Goal: Task Accomplishment & Management: Manage account settings

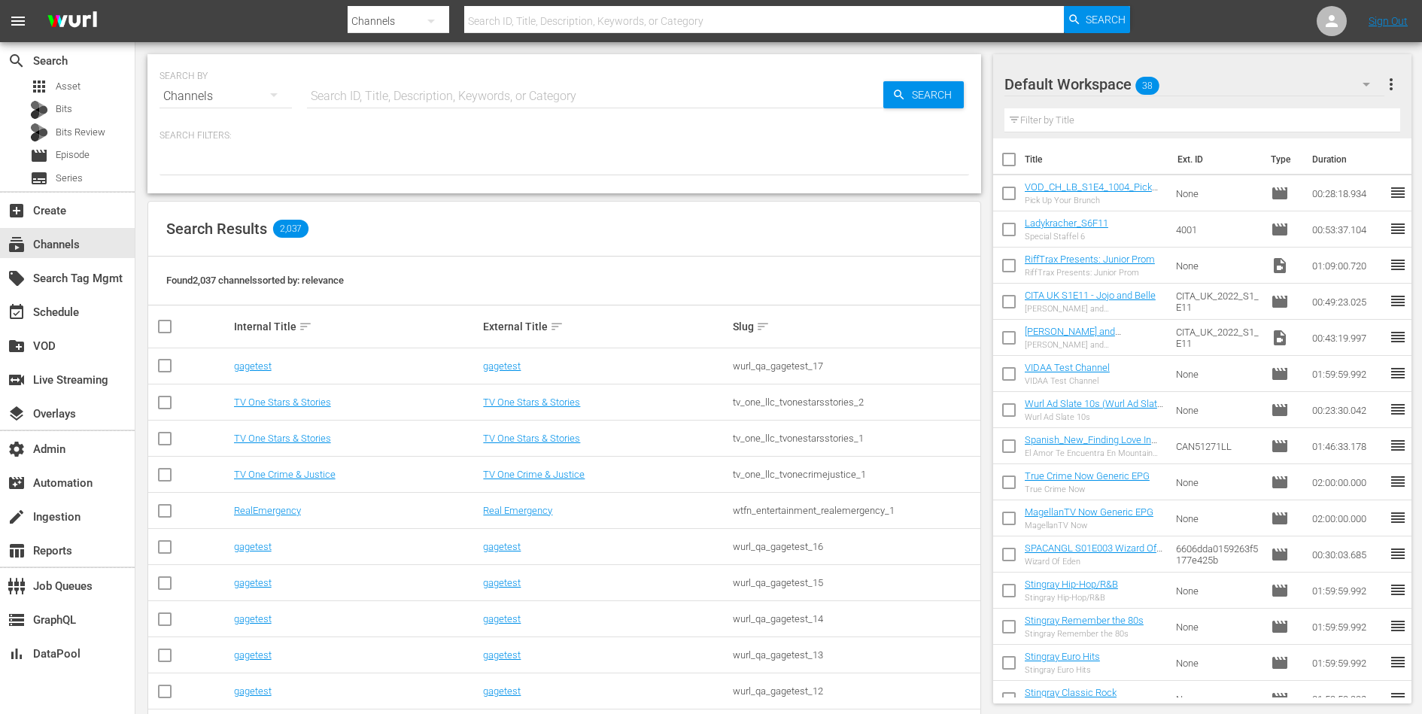
click at [441, 97] on input "text" at bounding box center [595, 96] width 576 height 36
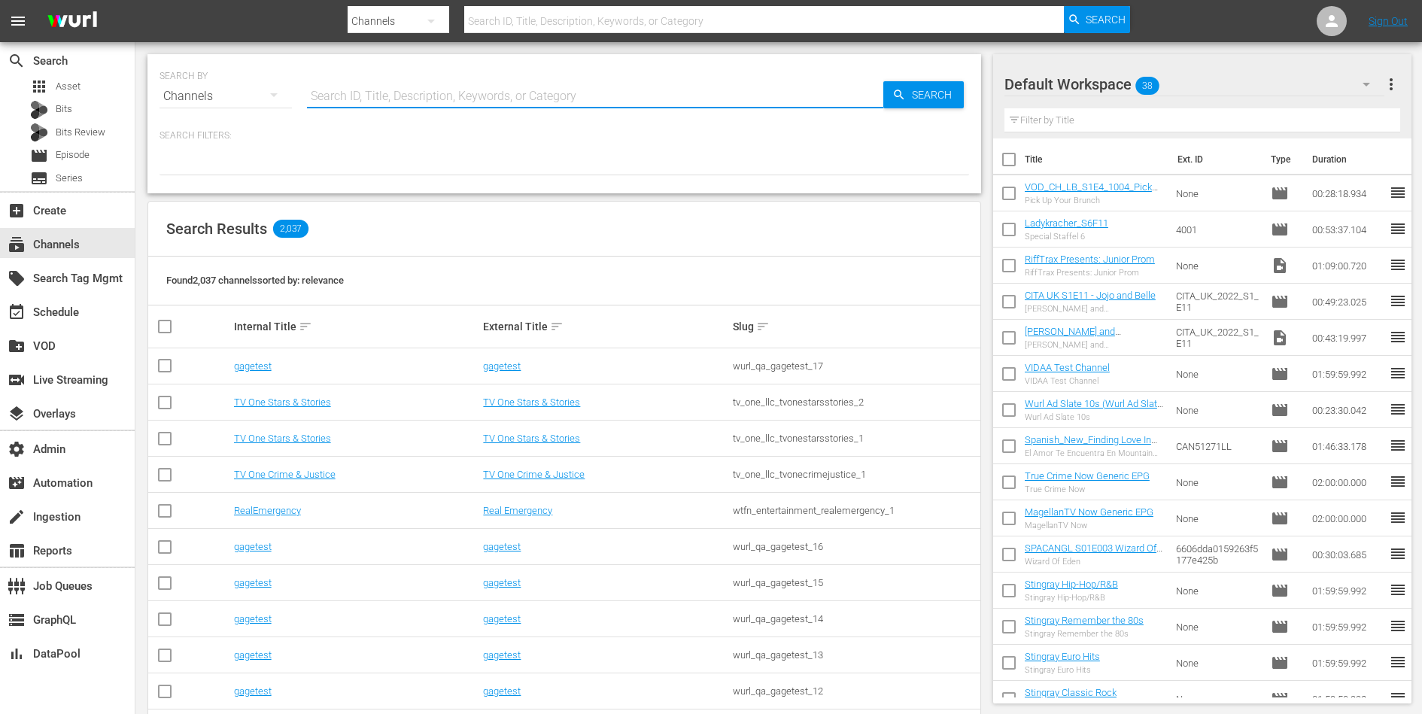
paste input "Weihnachtskino"
type input "Weihnachtskino"
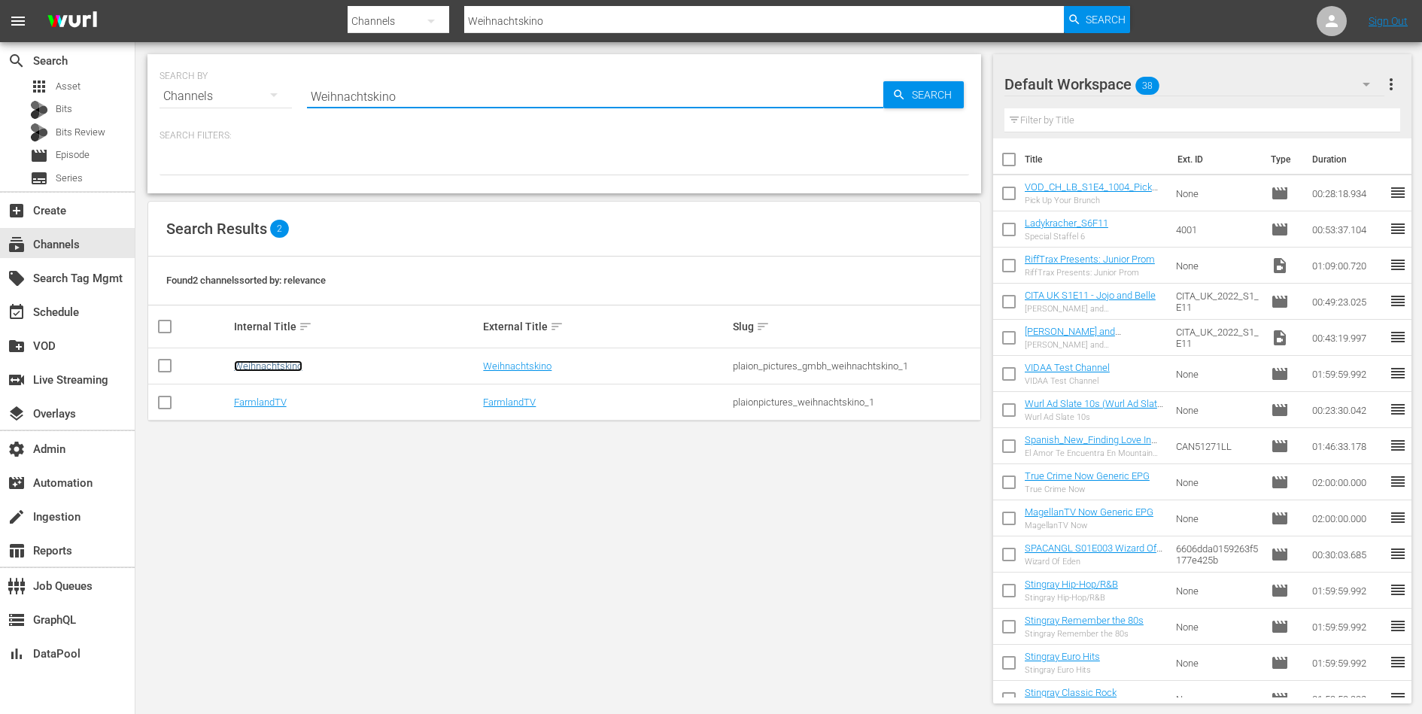
click at [263, 366] on link "Weihnachtskino" at bounding box center [268, 365] width 68 height 11
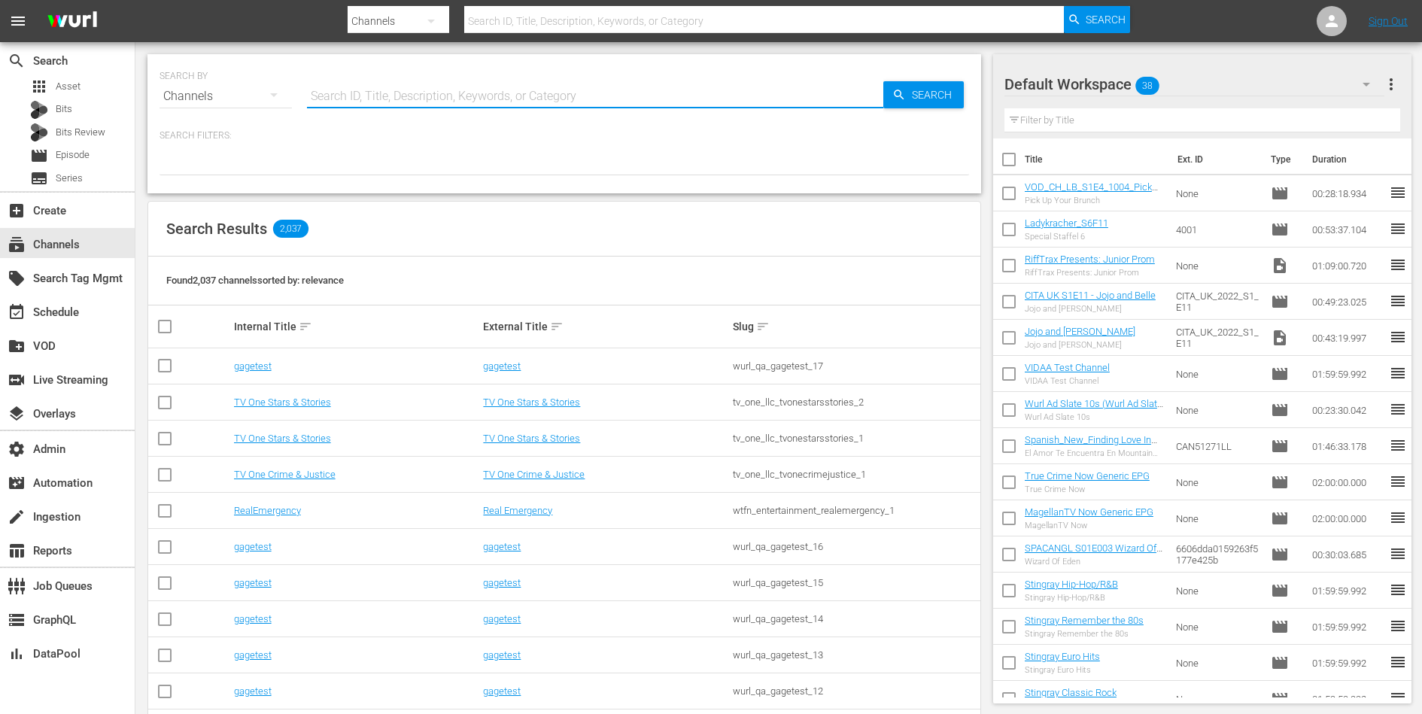
click at [522, 92] on input "text" at bounding box center [595, 96] width 576 height 36
paste input "plaion_pictures_gmbh_weihnachtskino_1"
type input "plaion_pictures_gmbh_weihnachtskino_1"
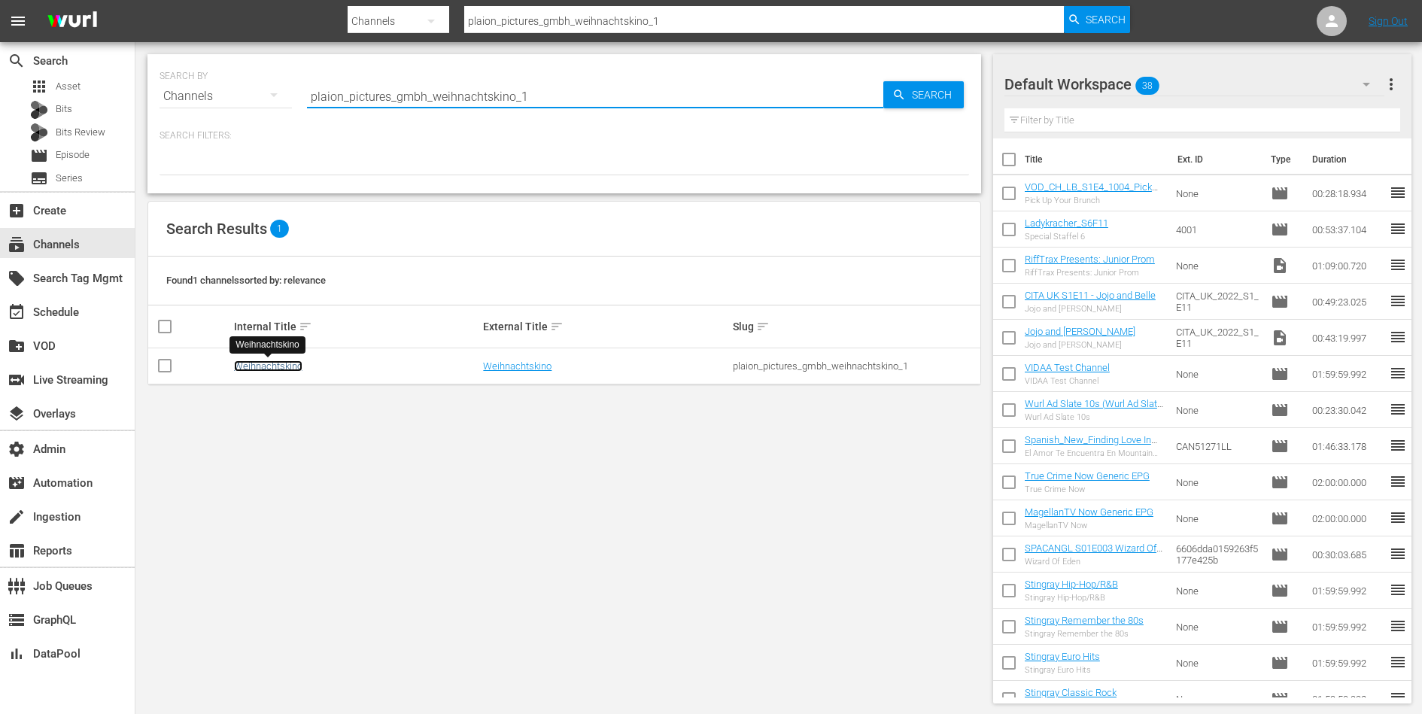
click at [281, 368] on link "Weihnachtskino" at bounding box center [268, 365] width 68 height 11
click at [507, 104] on input "plaion_pictures_gmbh_weihnachtskino_1" at bounding box center [595, 96] width 576 height 36
type input "plaion"
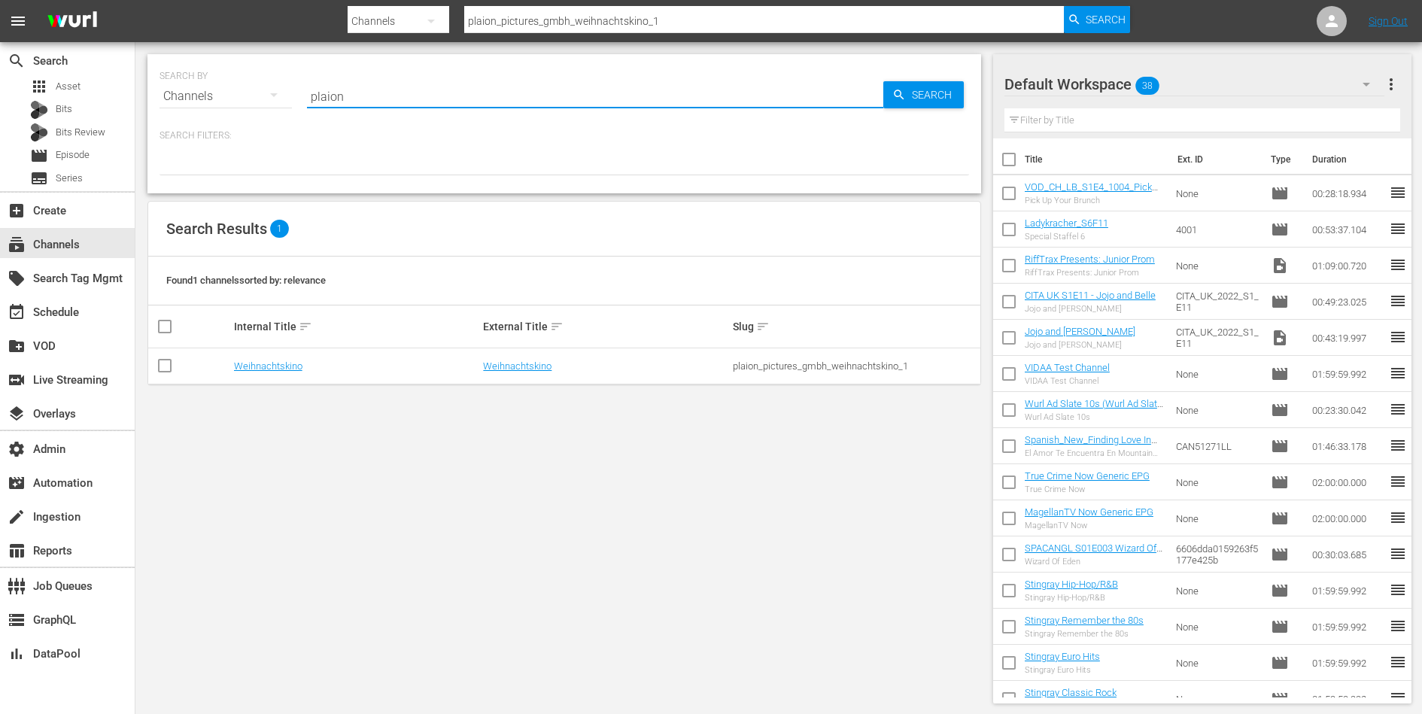
type input "plaion"
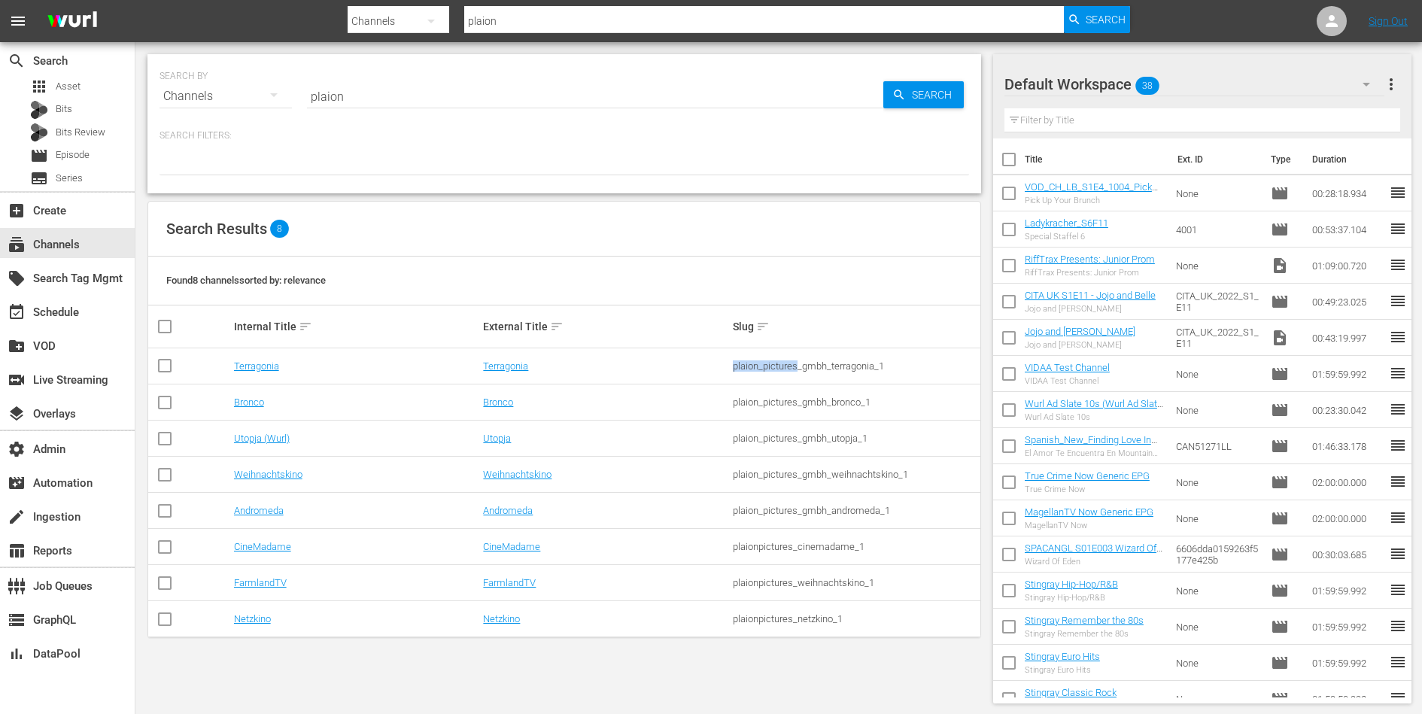
drag, startPoint x: 733, startPoint y: 366, endPoint x: 798, endPoint y: 365, distance: 64.7
click at [798, 365] on div "plaion_pictures_gmbh_terragonia_1" at bounding box center [855, 365] width 245 height 11
copy div "plaion_pictures"
click at [549, 473] on link "Weihnachtskino" at bounding box center [517, 474] width 68 height 11
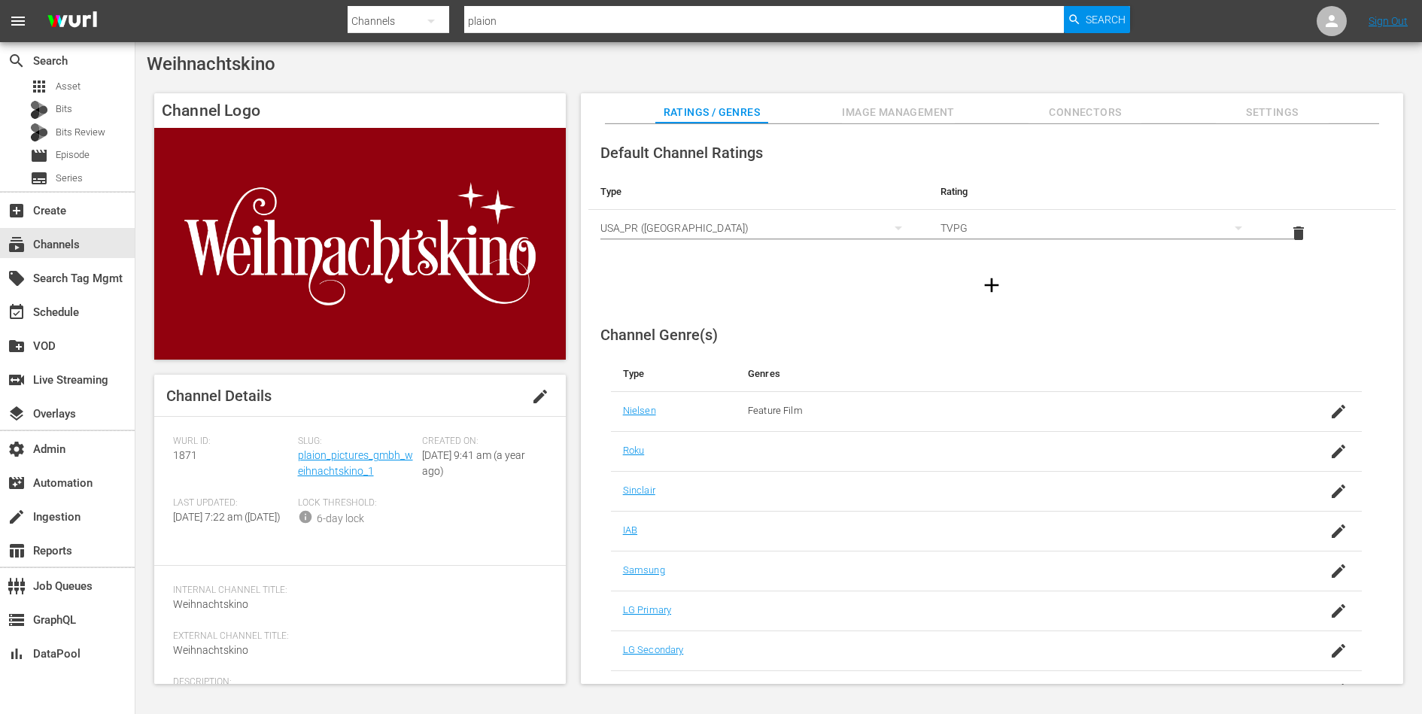
click at [1263, 114] on span "Settings" at bounding box center [1272, 112] width 113 height 19
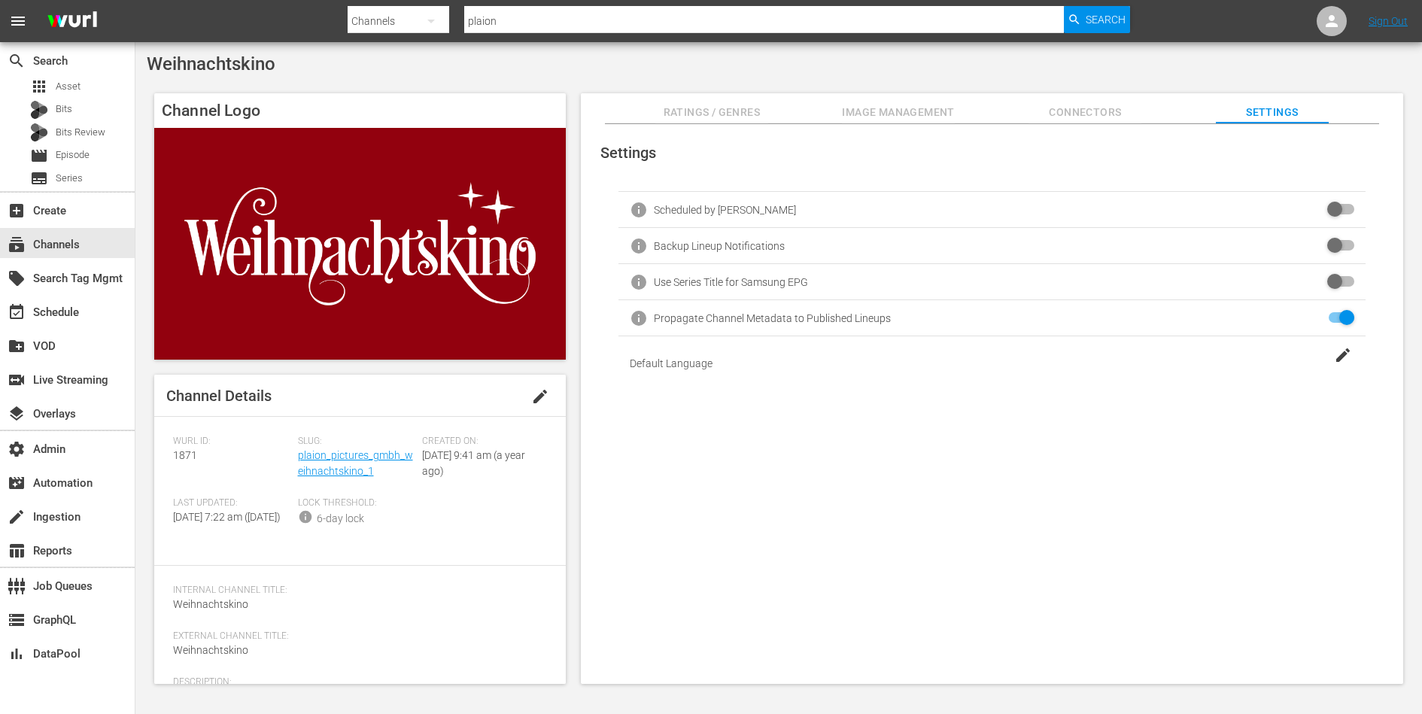
click at [1097, 115] on span "Connectors" at bounding box center [1085, 112] width 113 height 19
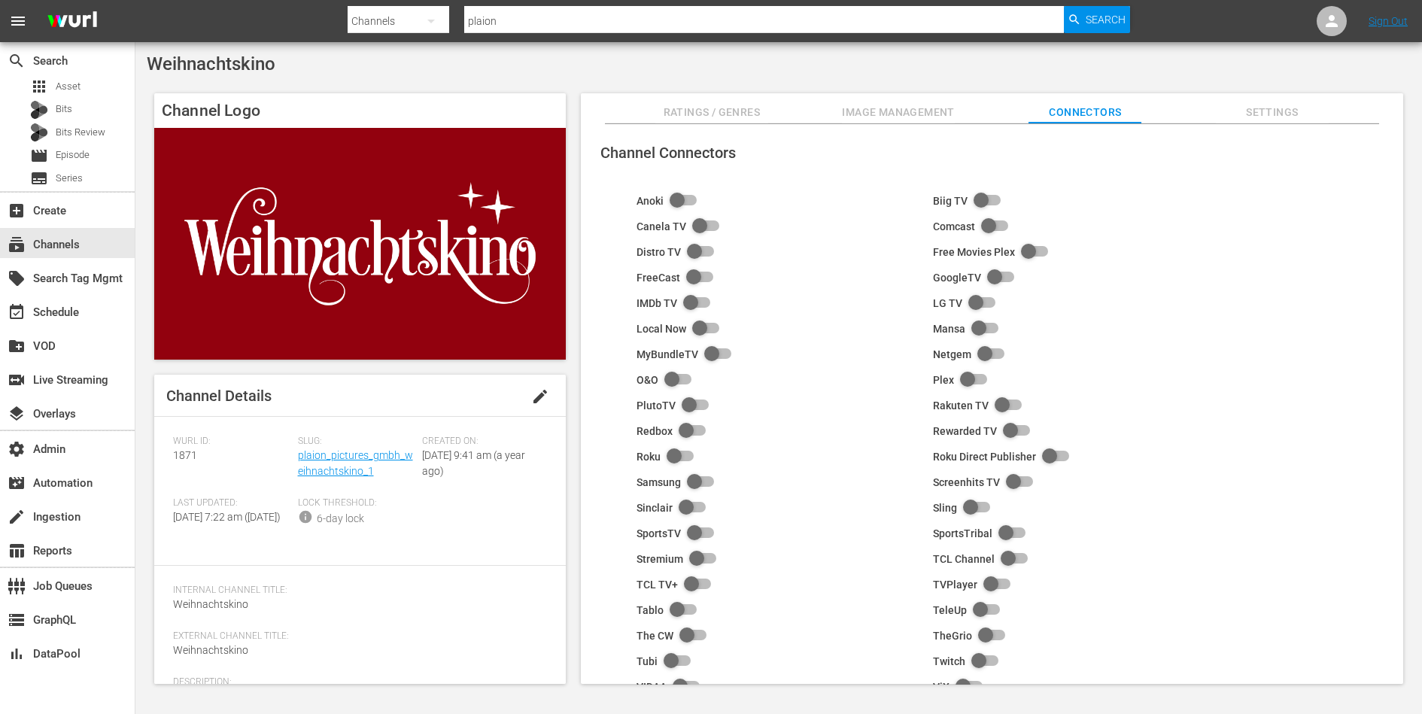
scroll to position [95, 0]
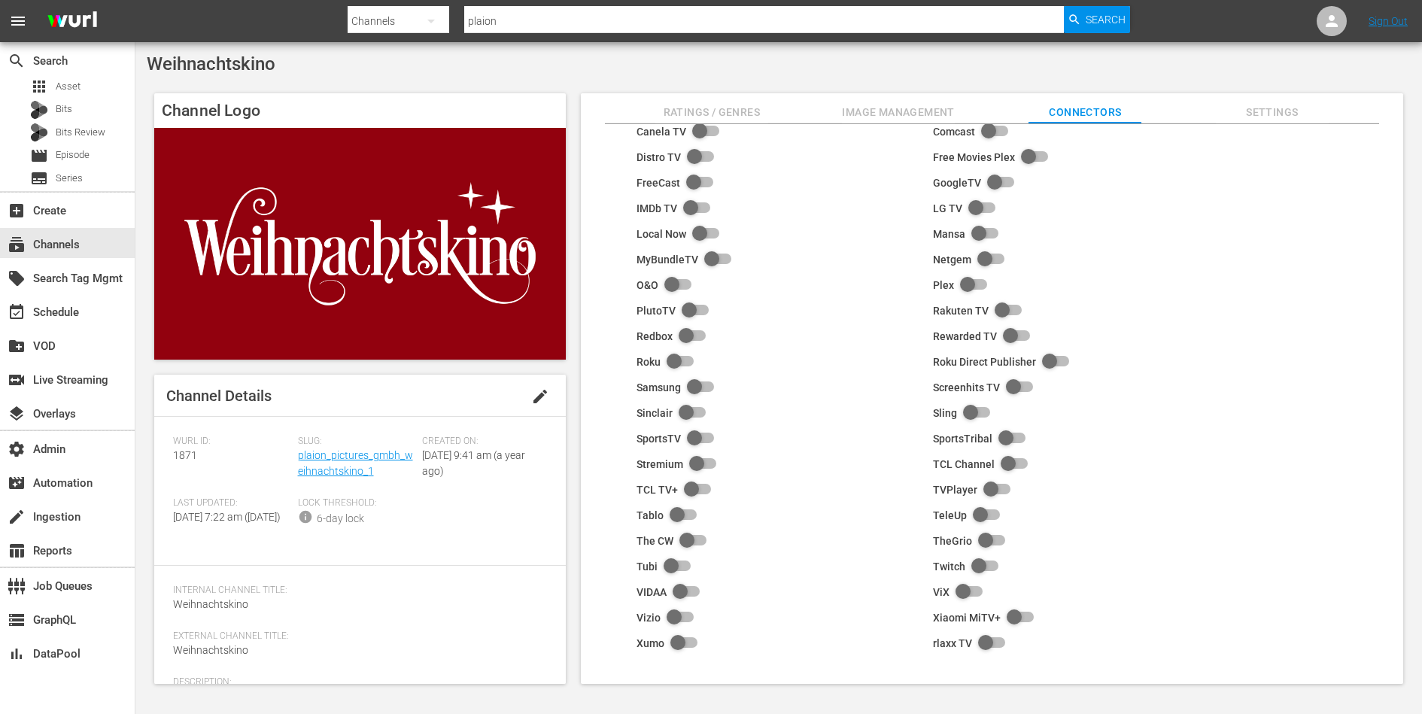
click at [879, 106] on span "Image Management" at bounding box center [898, 112] width 113 height 19
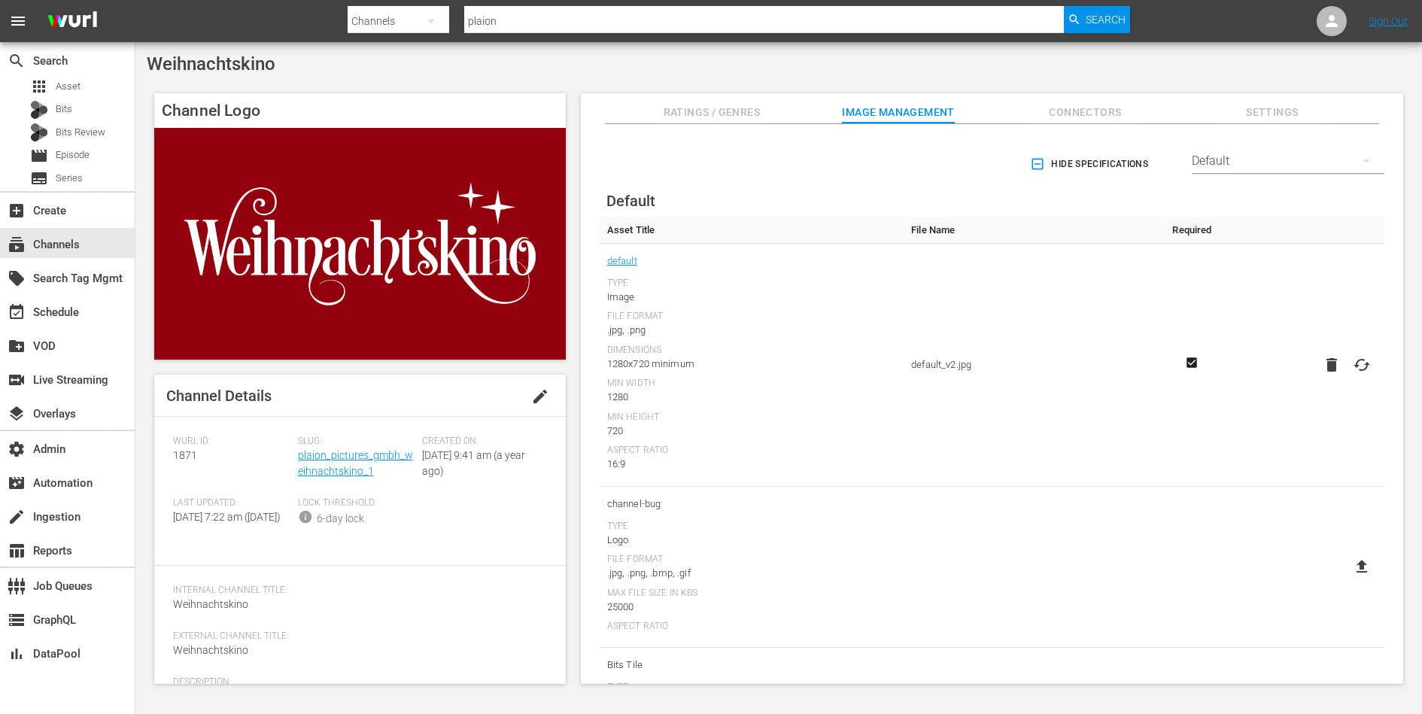
click at [1091, 103] on span "Connectors" at bounding box center [1085, 112] width 113 height 19
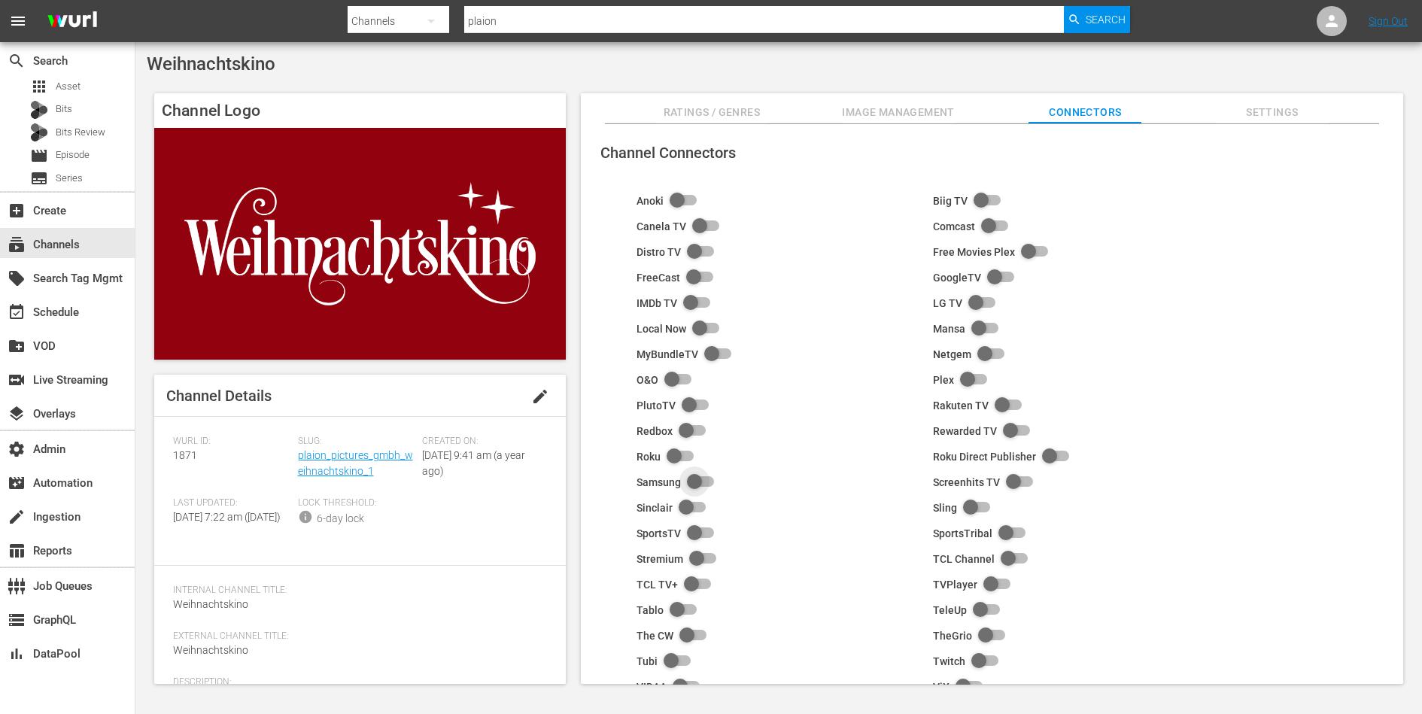
click at [697, 479] on input "checkbox" at bounding box center [697, 482] width 33 height 18
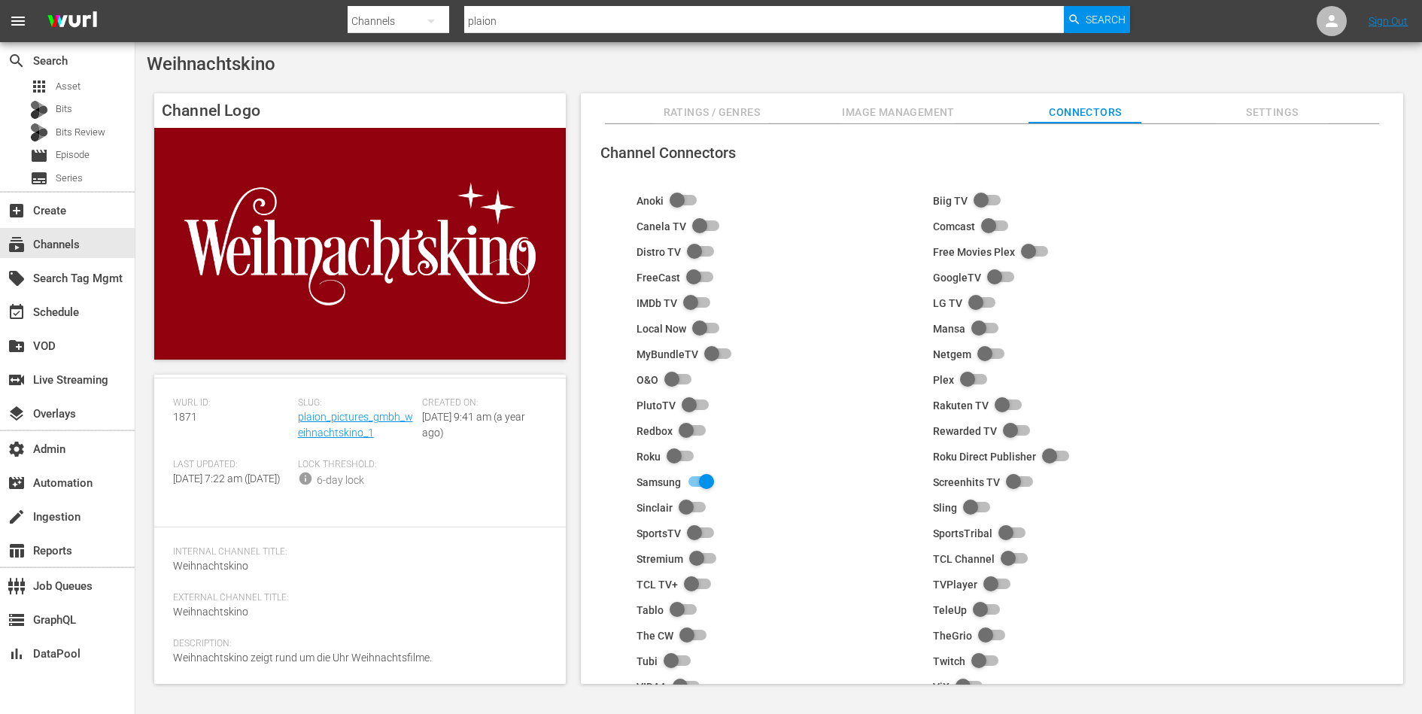
scroll to position [65, 0]
click at [1265, 114] on span "Settings" at bounding box center [1272, 112] width 113 height 19
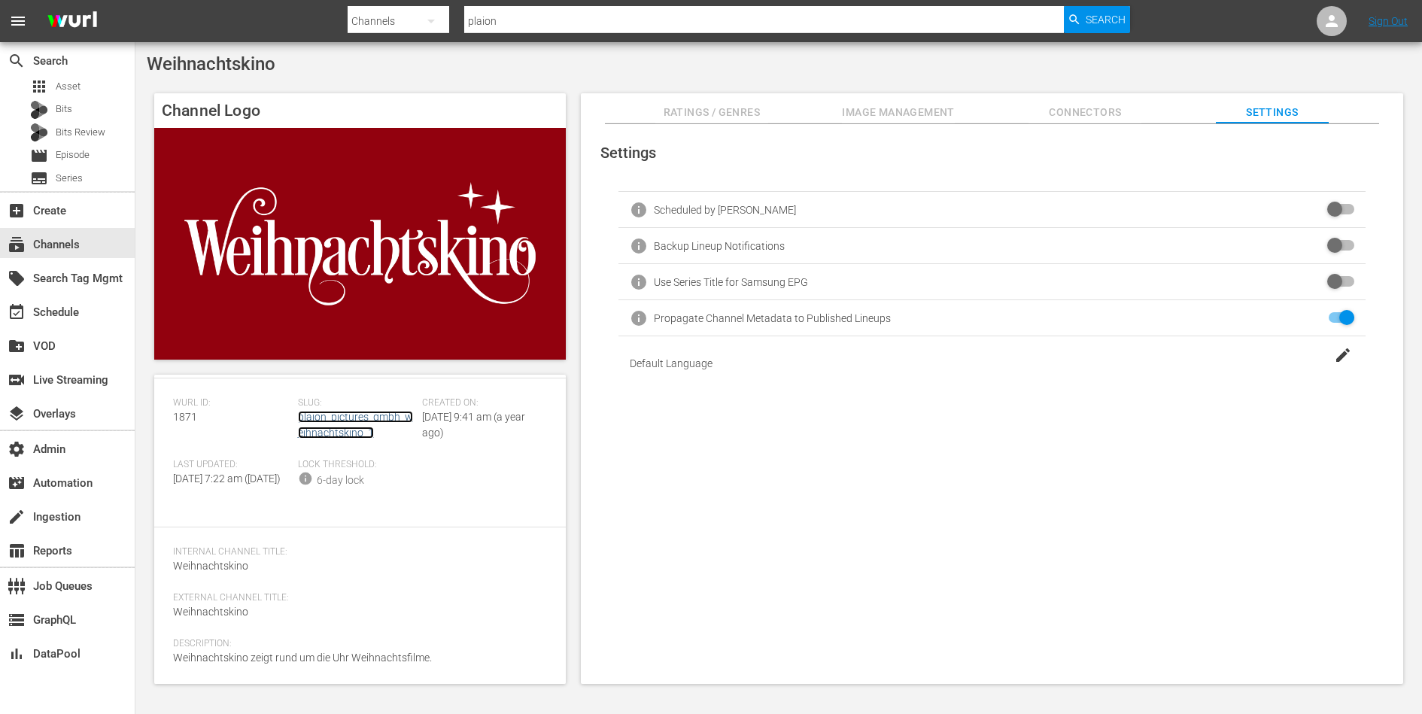
click at [337, 411] on link "plaion_pictures_gmbh_weihnachtskino_1" at bounding box center [355, 425] width 115 height 28
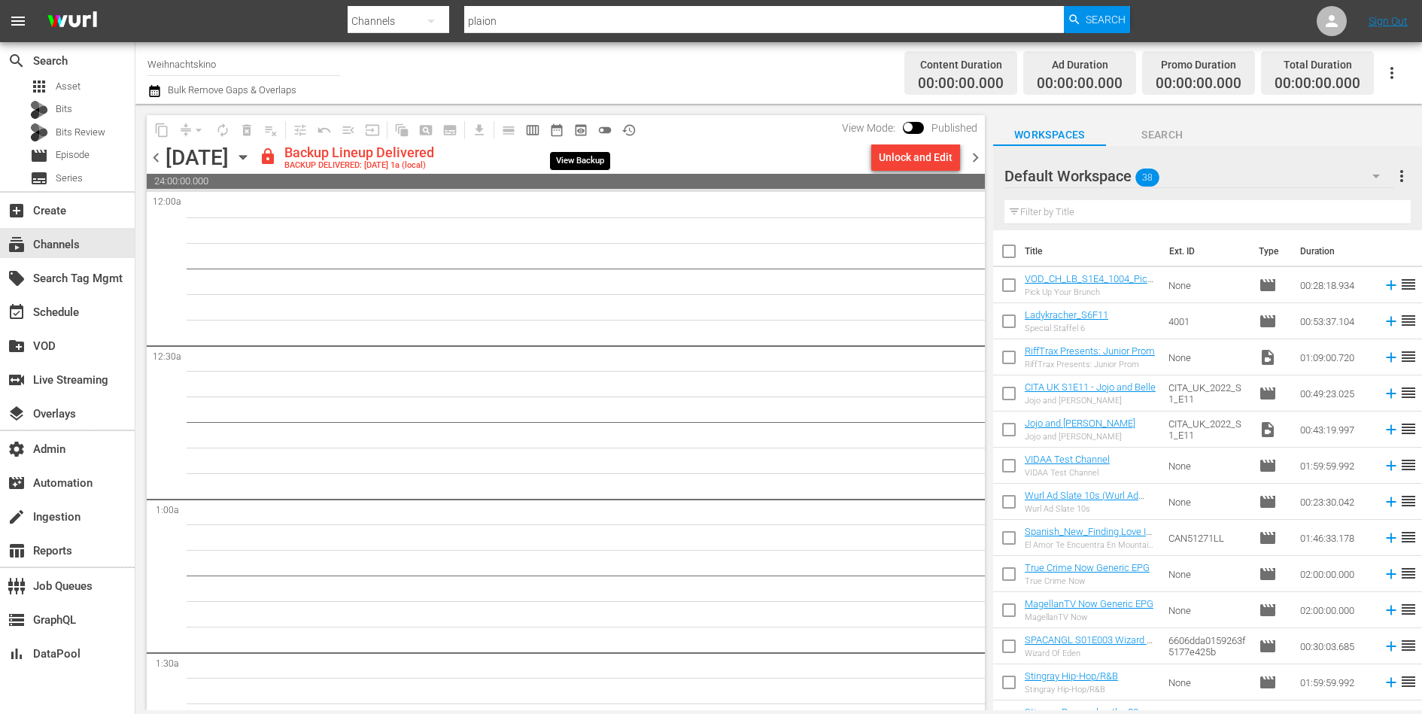
click at [579, 131] on span "preview_outlined" at bounding box center [580, 130] width 15 height 15
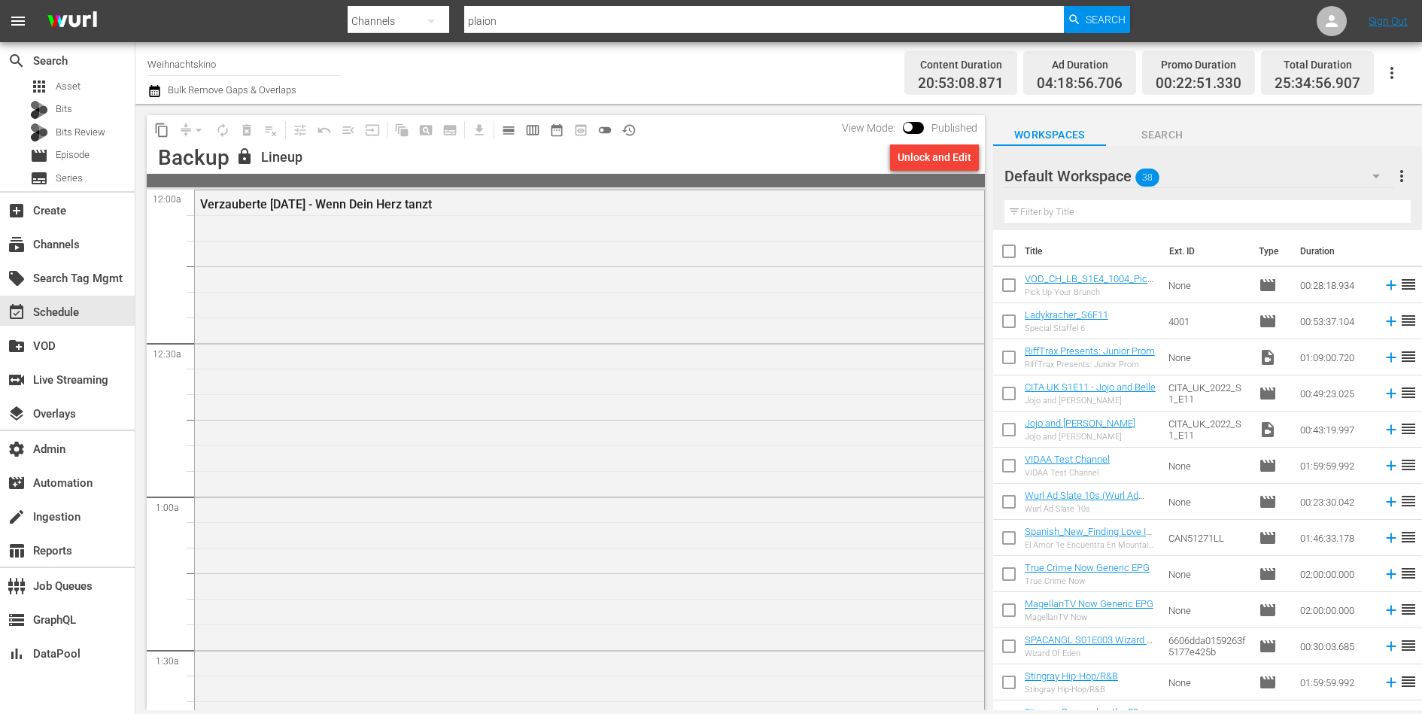
click at [616, 339] on div "Verzauberte [DATE] - Wenn Dein Herz tanzt" at bounding box center [589, 453] width 789 height 527
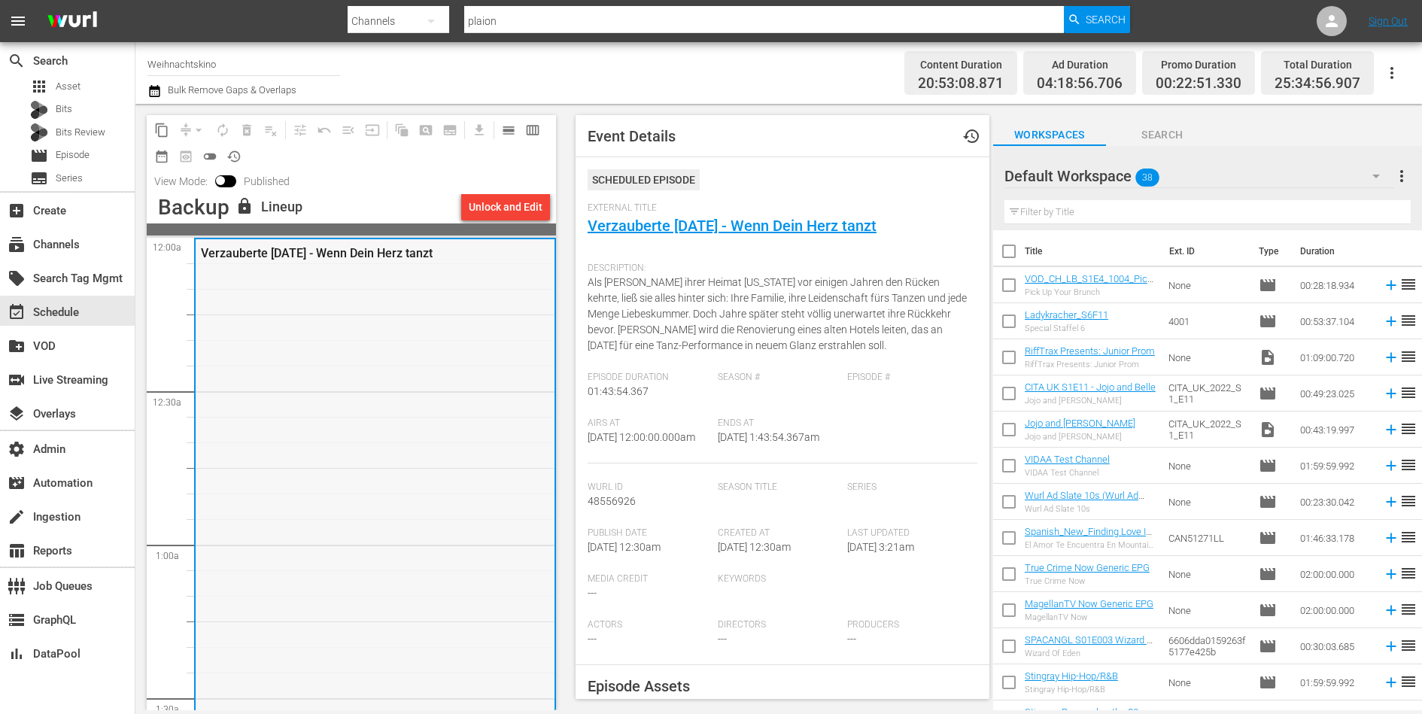
scroll to position [14, 0]
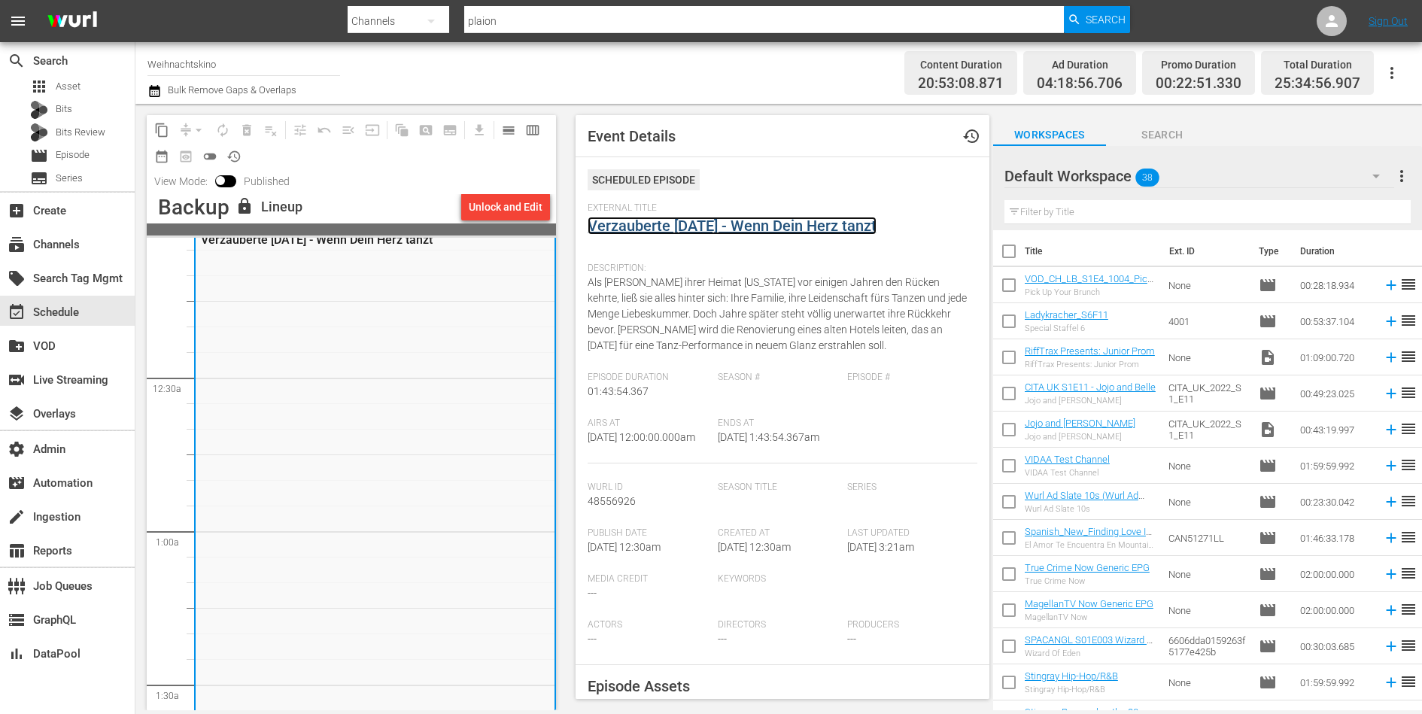
click at [687, 229] on link "Verzauberte [DATE] - Wenn Dein Herz tanzt" at bounding box center [732, 226] width 289 height 18
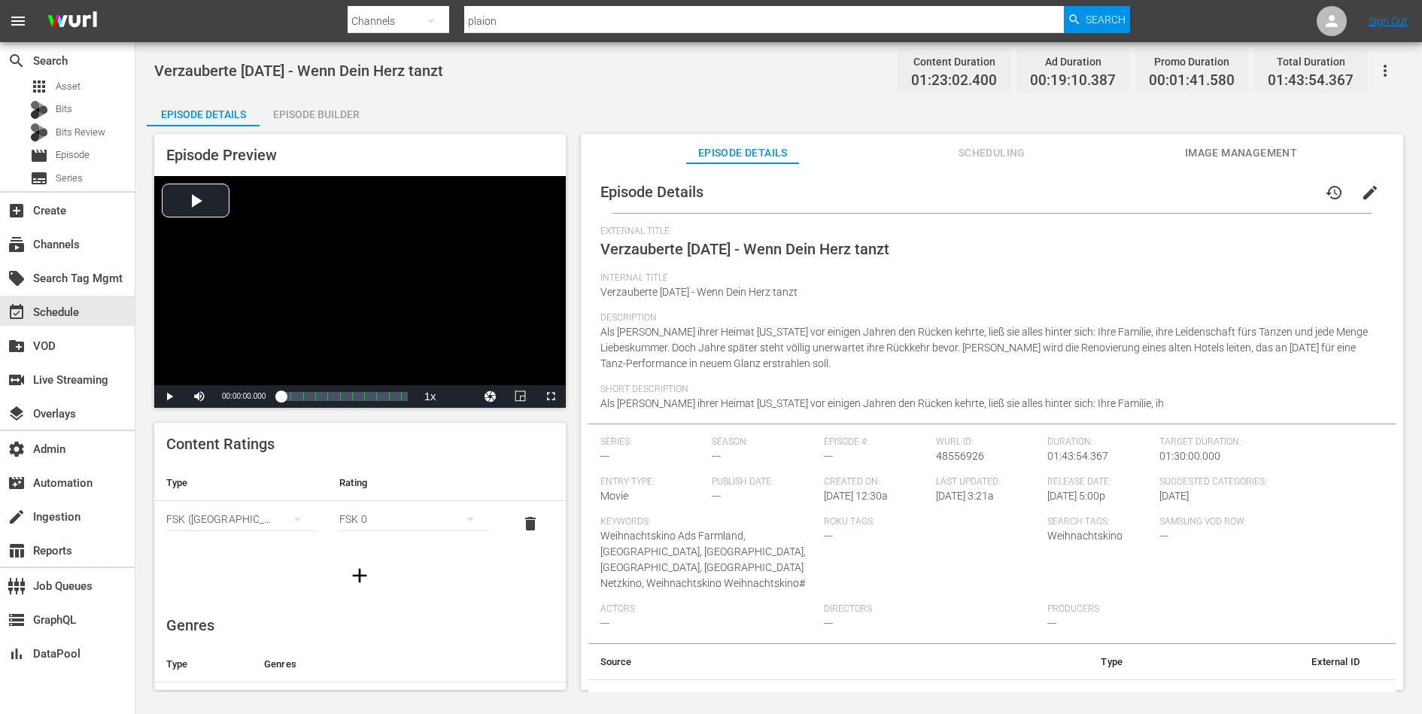
scroll to position [21, 0]
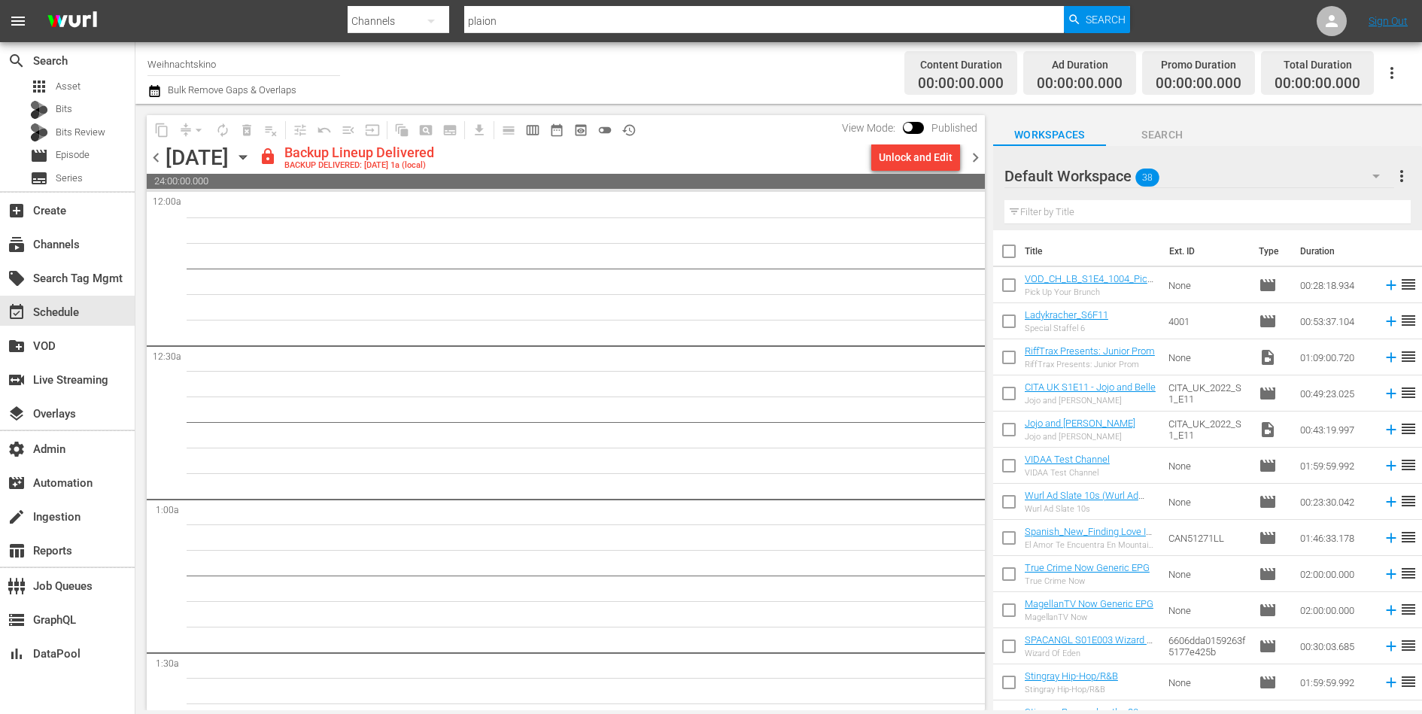
click at [190, 68] on input "Weihnachtskino" at bounding box center [243, 64] width 193 height 36
click at [73, 249] on div "subscriptions Channels" at bounding box center [42, 243] width 84 height 14
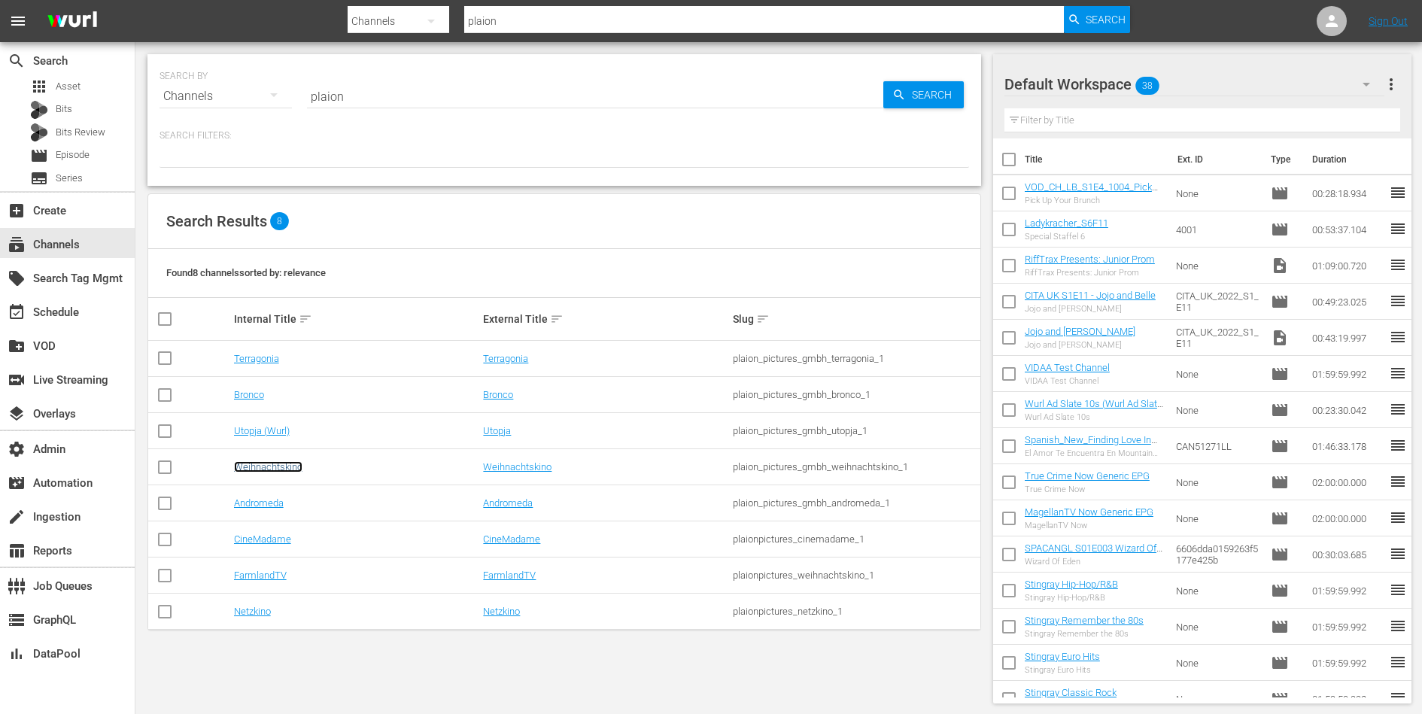
click at [267, 471] on link "Weihnachtskino" at bounding box center [268, 466] width 68 height 11
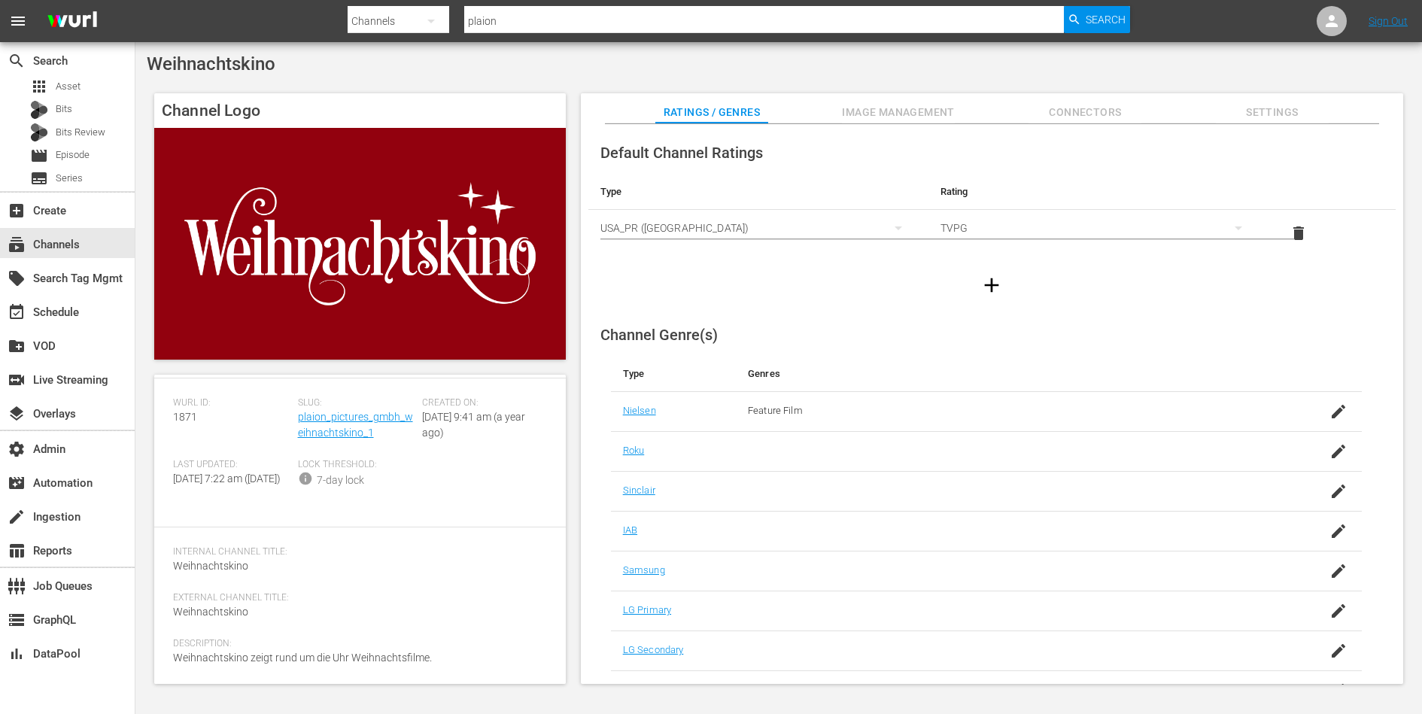
scroll to position [65, 0]
click at [985, 278] on icon "button" at bounding box center [992, 285] width 24 height 24
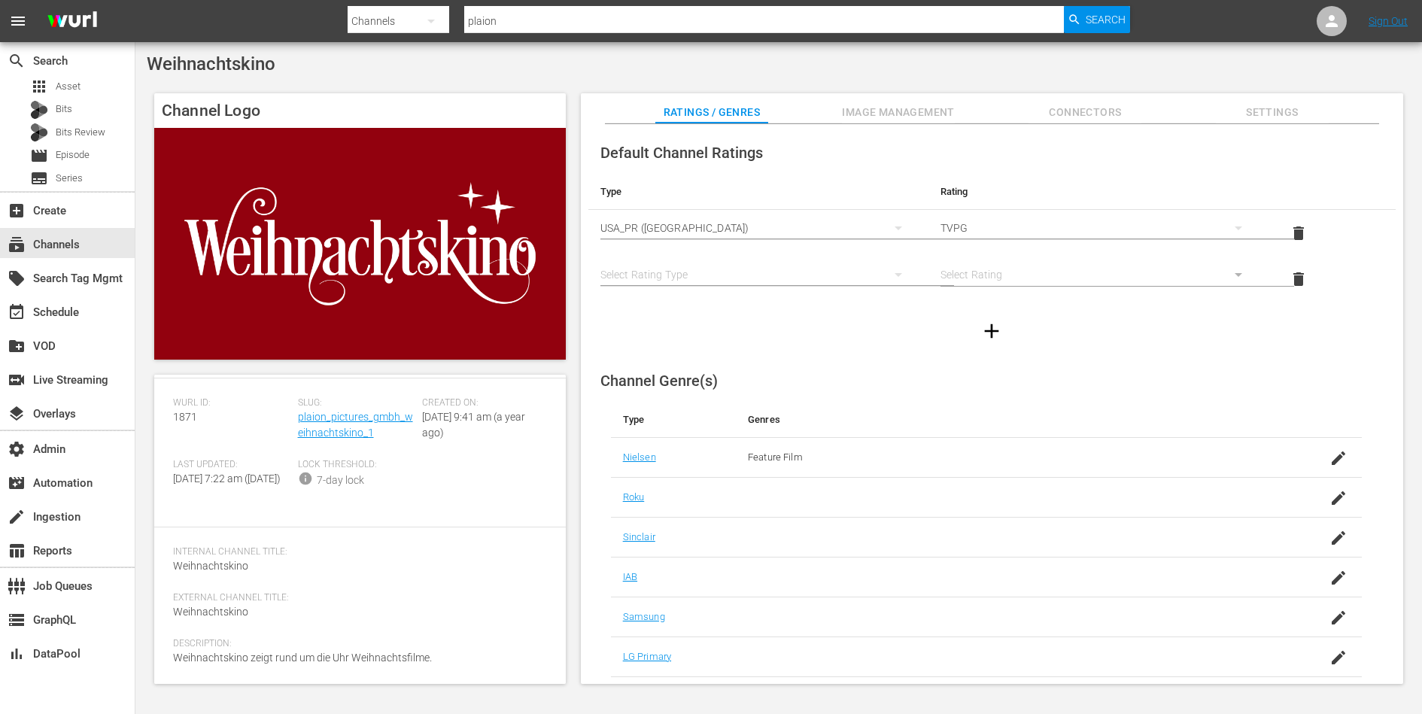
click at [722, 277] on div "simple table" at bounding box center [758, 275] width 316 height 42
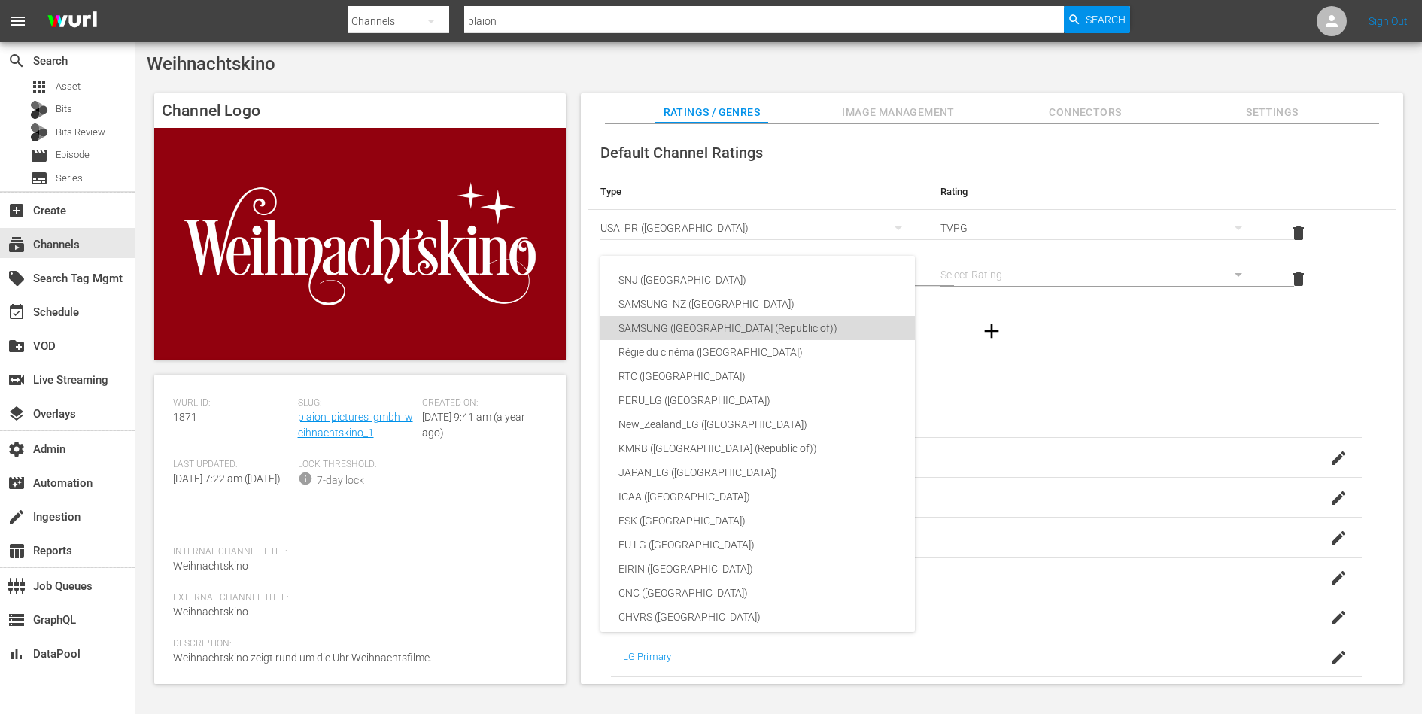
click at [721, 324] on div "SAMSUNG (Korea (Republic of))" at bounding box center [791, 328] width 345 height 24
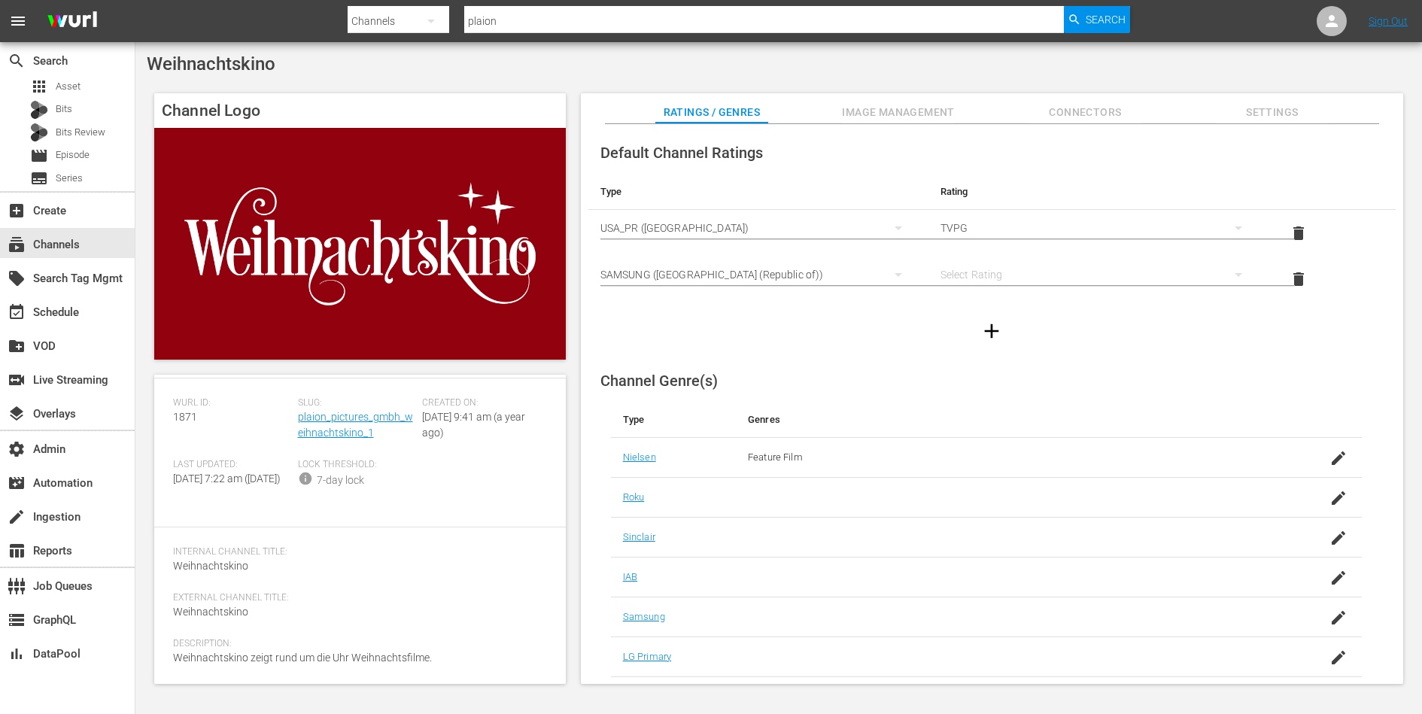
click at [989, 272] on div "simple table" at bounding box center [1099, 275] width 316 height 42
click at [981, 609] on div "12" at bounding box center [1095, 609] width 278 height 24
click at [1330, 615] on icon "button" at bounding box center [1339, 618] width 18 height 18
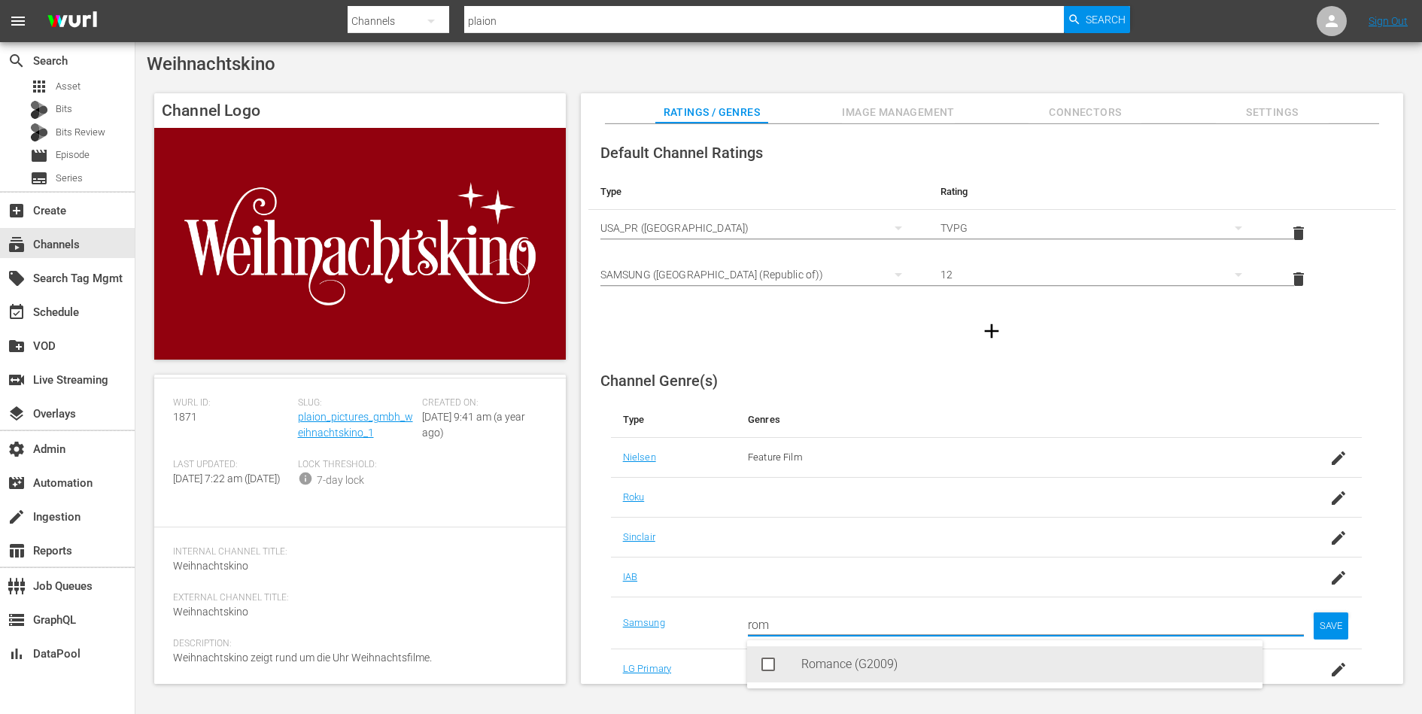
click at [921, 662] on div "Romance (G2009)" at bounding box center [1025, 664] width 449 height 36
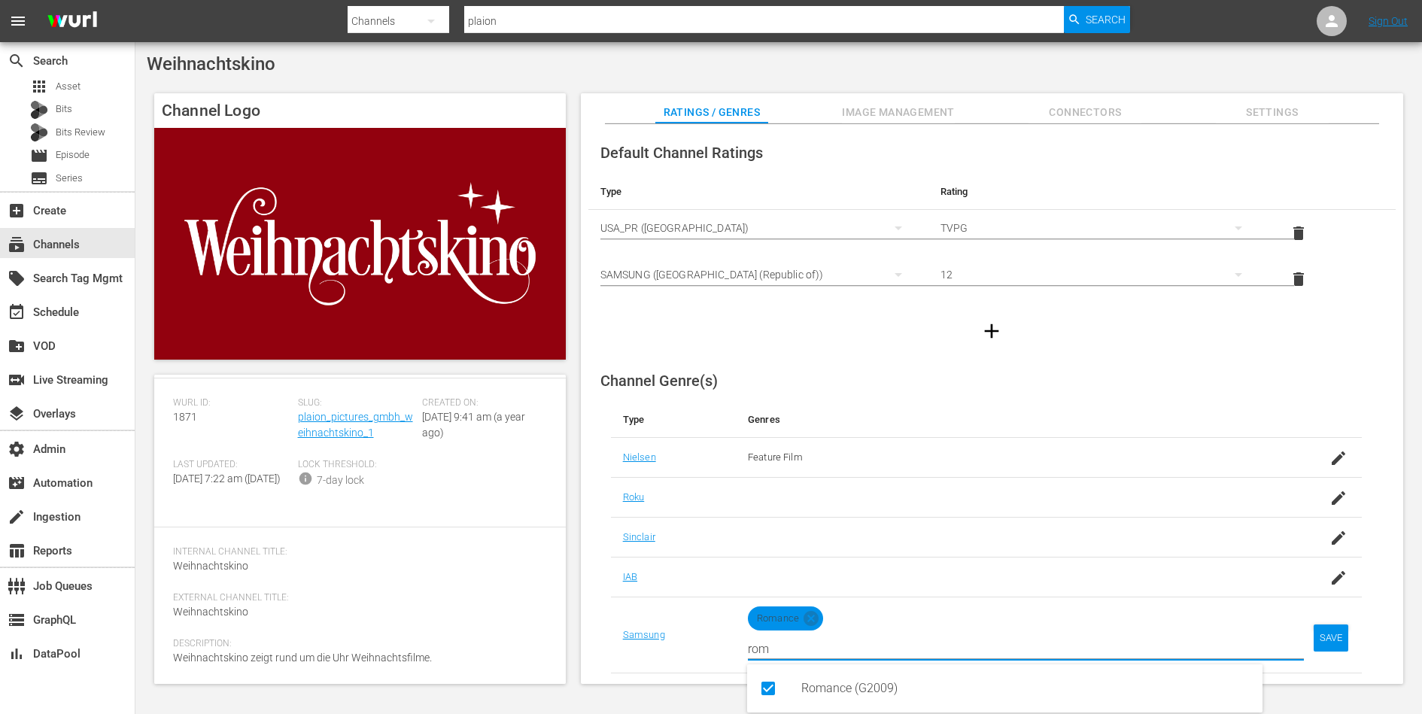
type input "rom"
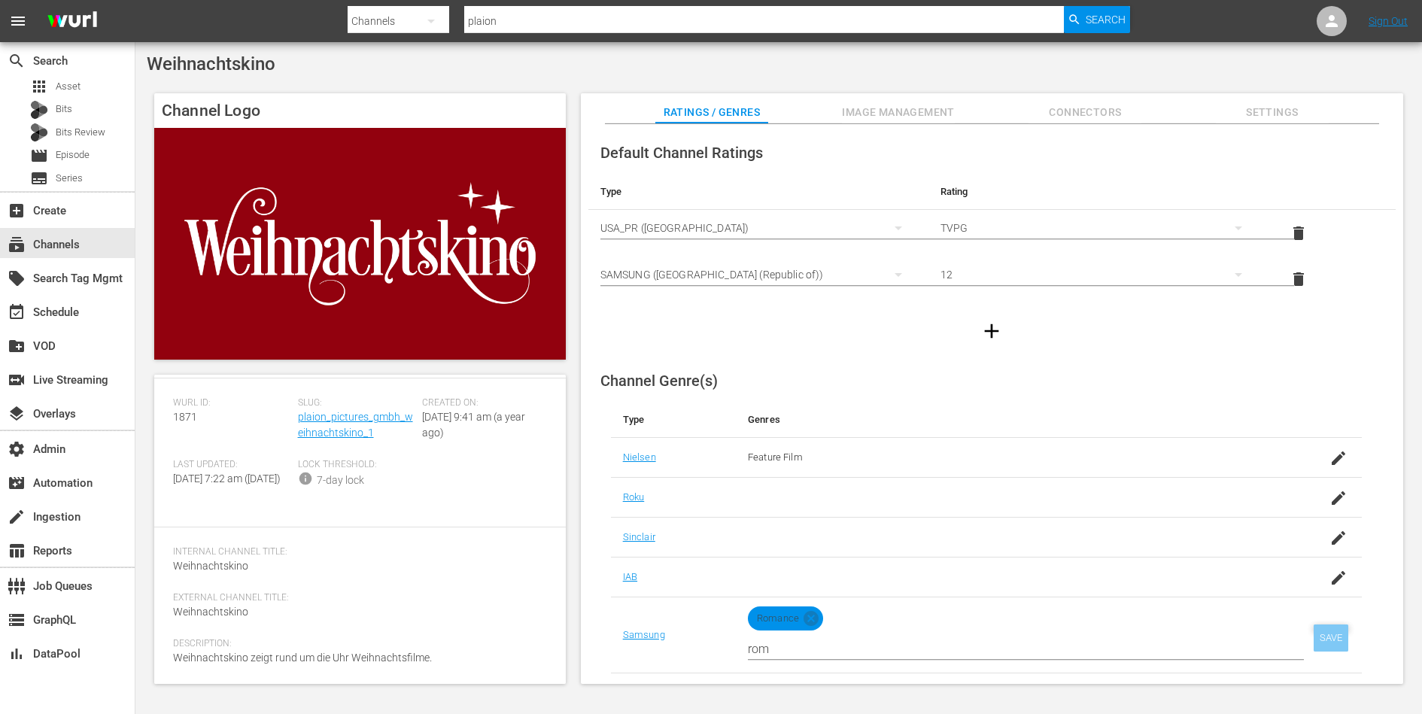
click at [1328, 631] on div "SAVE" at bounding box center [1331, 638] width 35 height 27
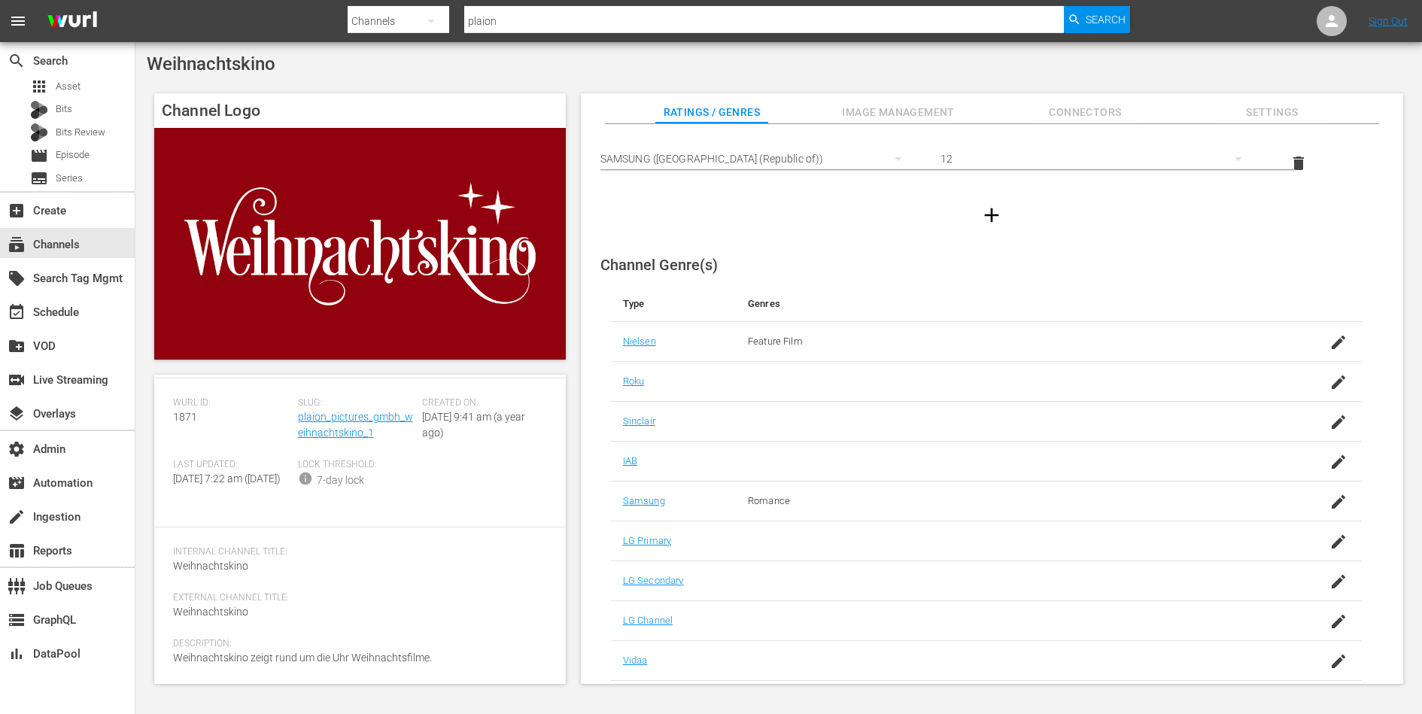
scroll to position [0, 0]
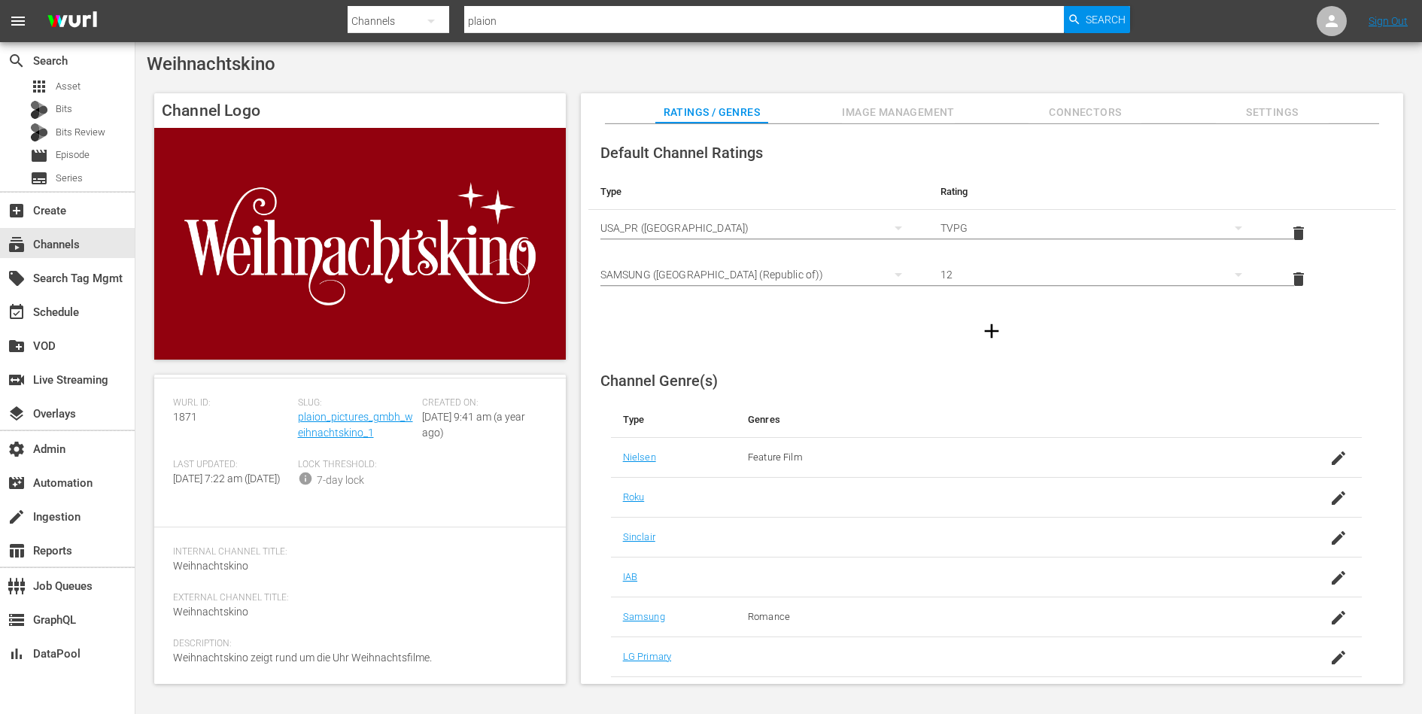
click at [883, 113] on span "Image Management" at bounding box center [898, 112] width 113 height 19
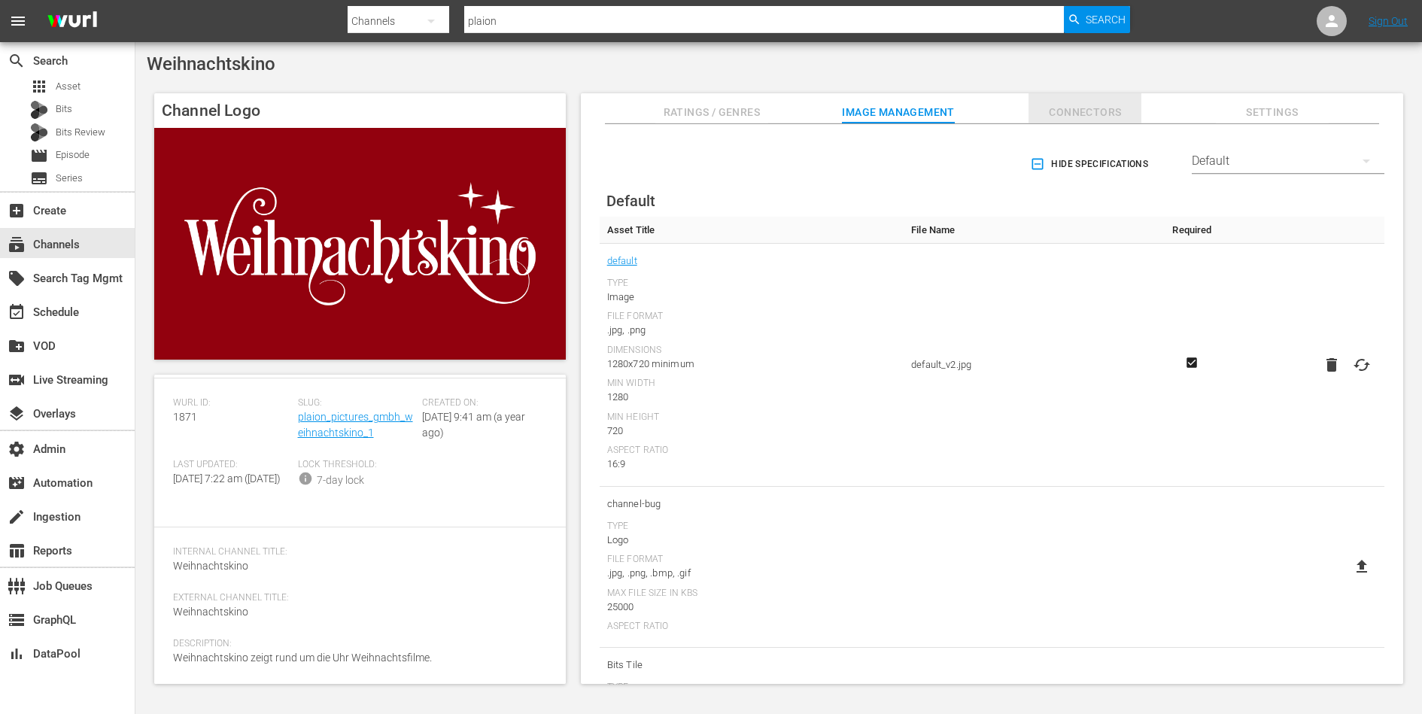
click at [1077, 120] on span "Connectors" at bounding box center [1085, 112] width 113 height 19
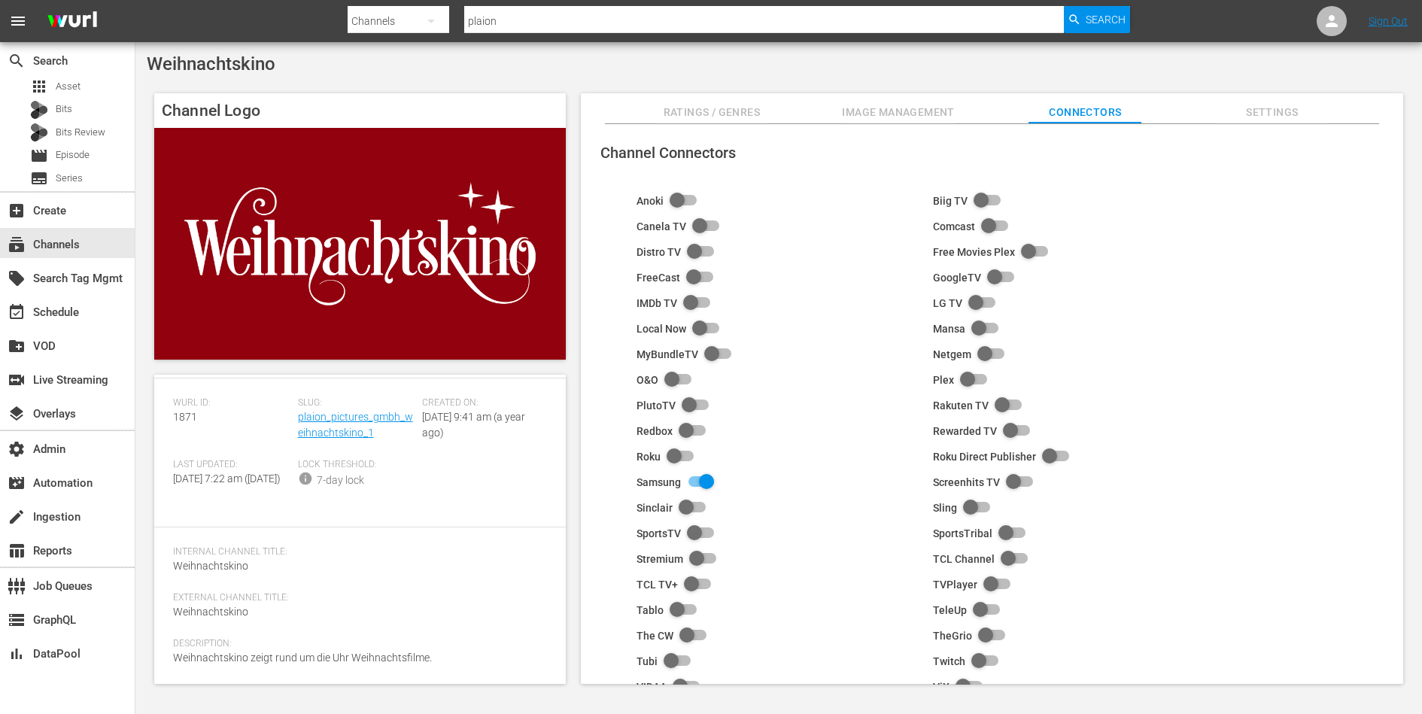
click at [1283, 120] on span "Settings" at bounding box center [1272, 112] width 113 height 19
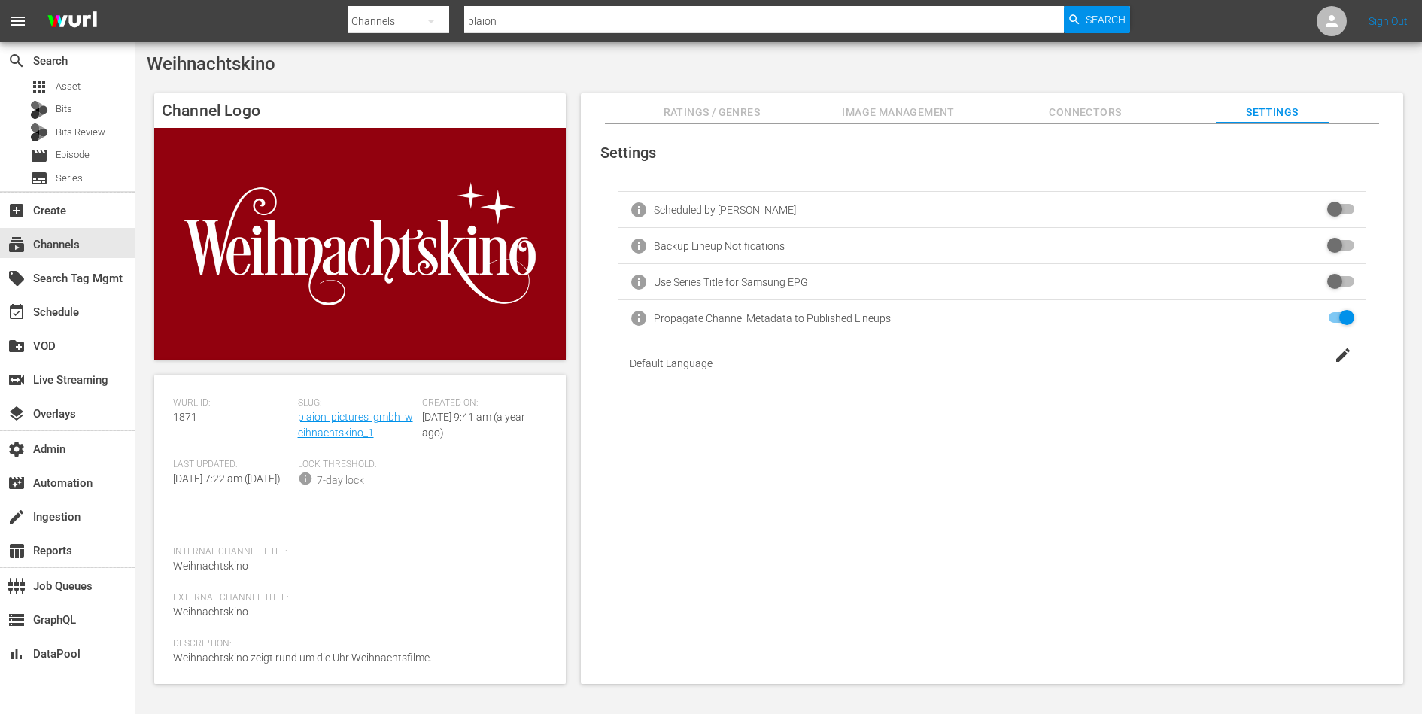
click at [238, 60] on span "Weihnachtskino" at bounding box center [211, 63] width 129 height 21
copy span "Weihnachtskino"
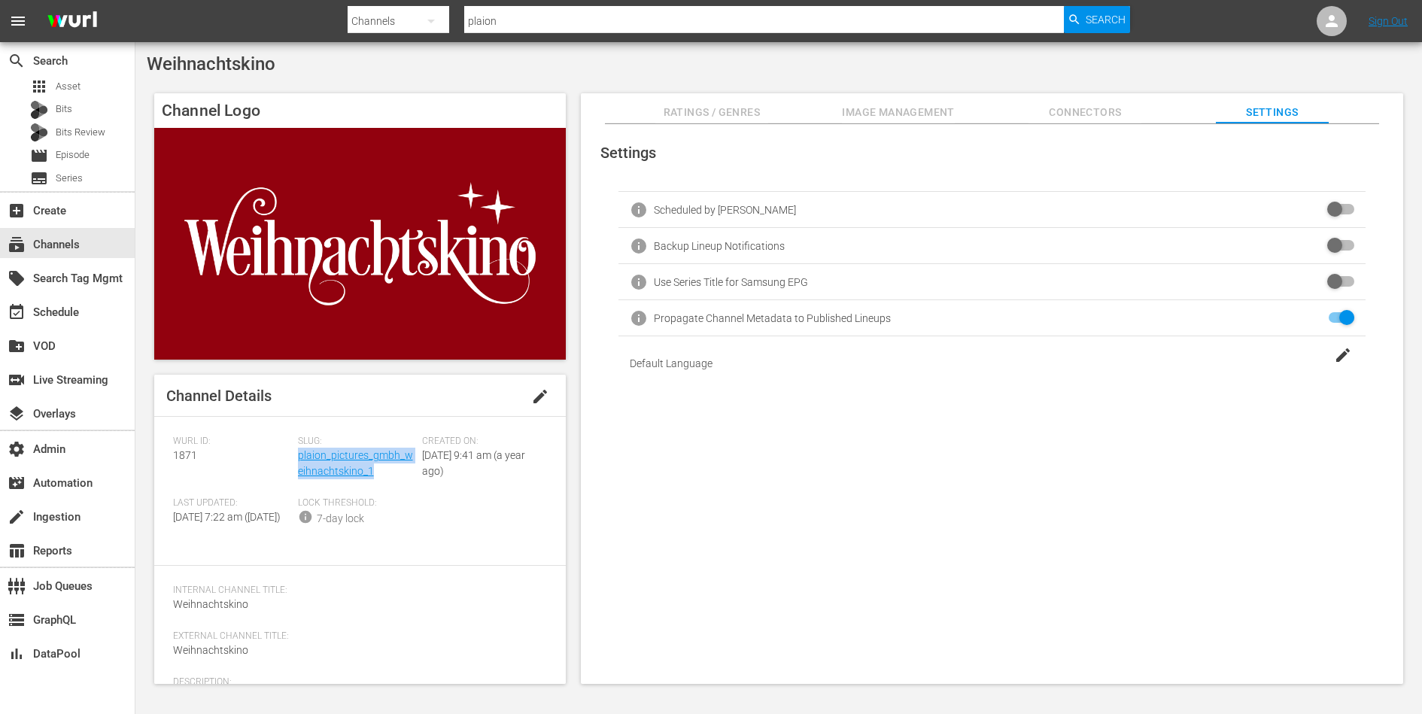
drag, startPoint x: 376, startPoint y: 471, endPoint x: 298, endPoint y: 462, distance: 78.8
click at [298, 462] on div "Slug: plaion_pictures_gmbh_weihnachtskino_1" at bounding box center [360, 467] width 125 height 62
copy link "plaion_pictures_gmbh_weihnachtskino_1"
click at [755, 110] on span "Ratings / Genres" at bounding box center [711, 112] width 113 height 19
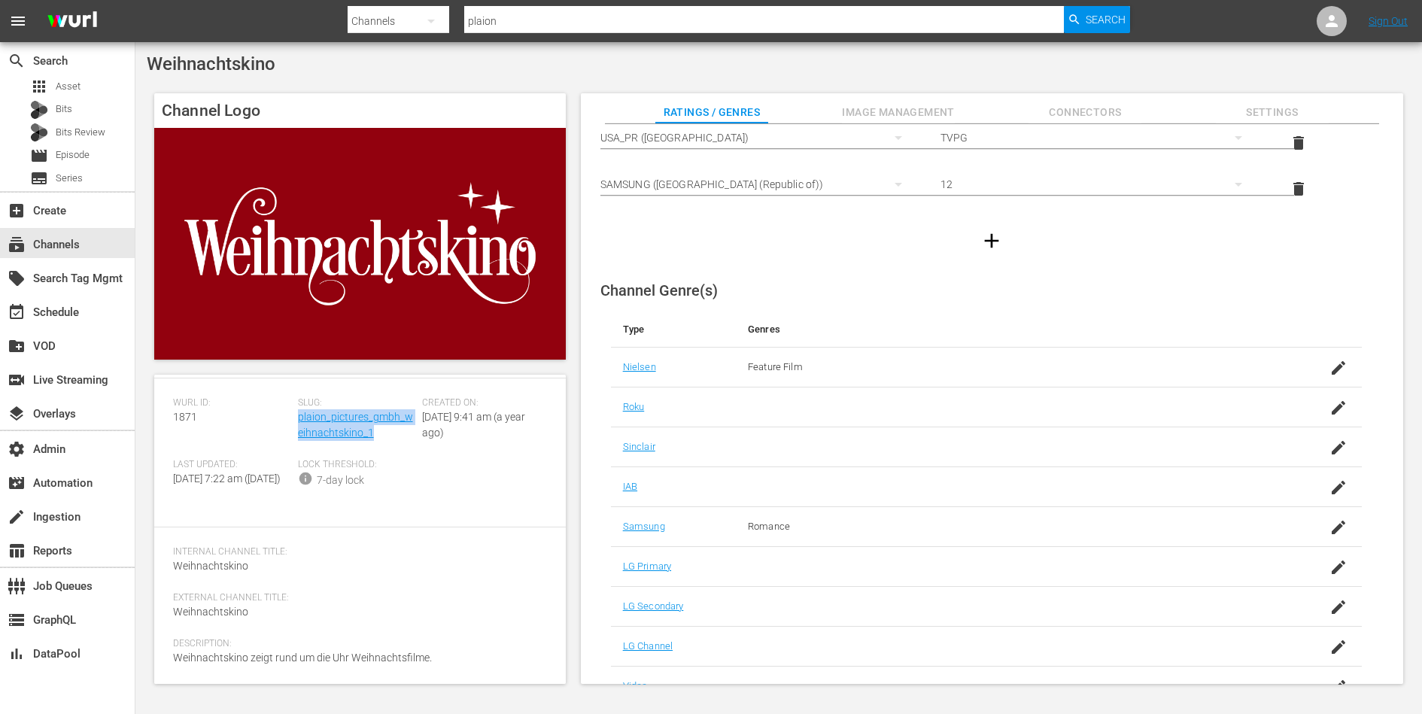
scroll to position [116, 0]
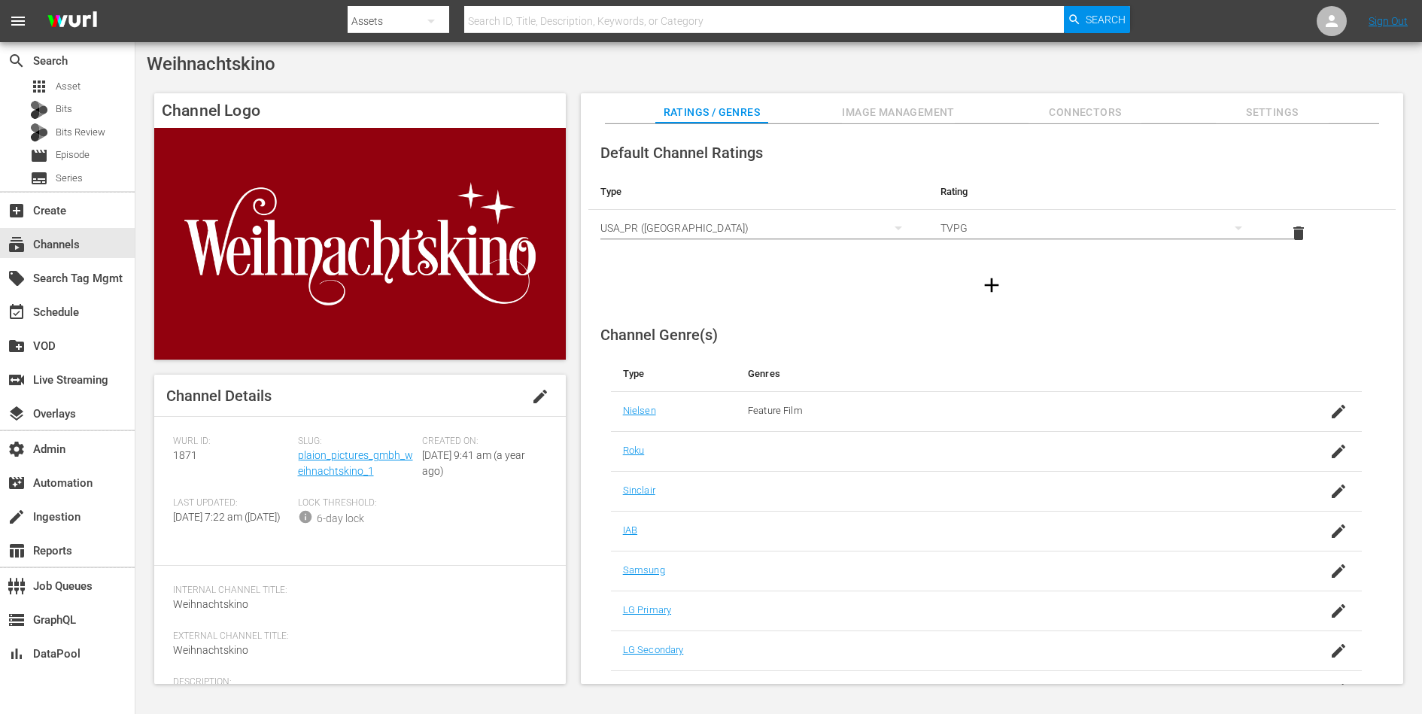
click at [1276, 108] on span "Settings" at bounding box center [1272, 112] width 113 height 19
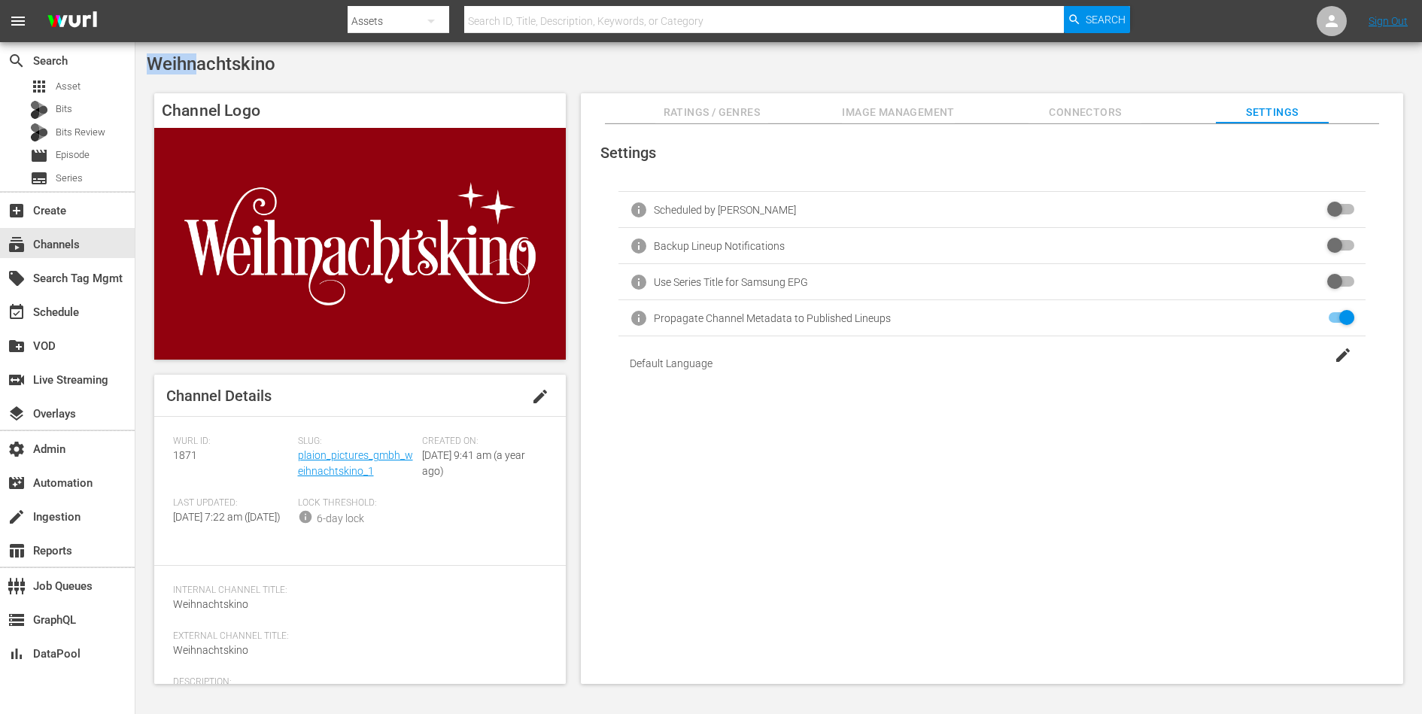
drag, startPoint x: 147, startPoint y: 61, endPoint x: 193, endPoint y: 63, distance: 46.0
click at [193, 63] on span "Weihnachtskino" at bounding box center [211, 63] width 129 height 21
copy span "Weihn"
click at [1207, 476] on div "Settings info Scheduled by [PERSON_NAME] info Backup Lineup Notifications info …" at bounding box center [992, 404] width 822 height 561
click at [335, 470] on link "plaion_pictures_gmbh_weihnachtskino_1" at bounding box center [355, 463] width 115 height 28
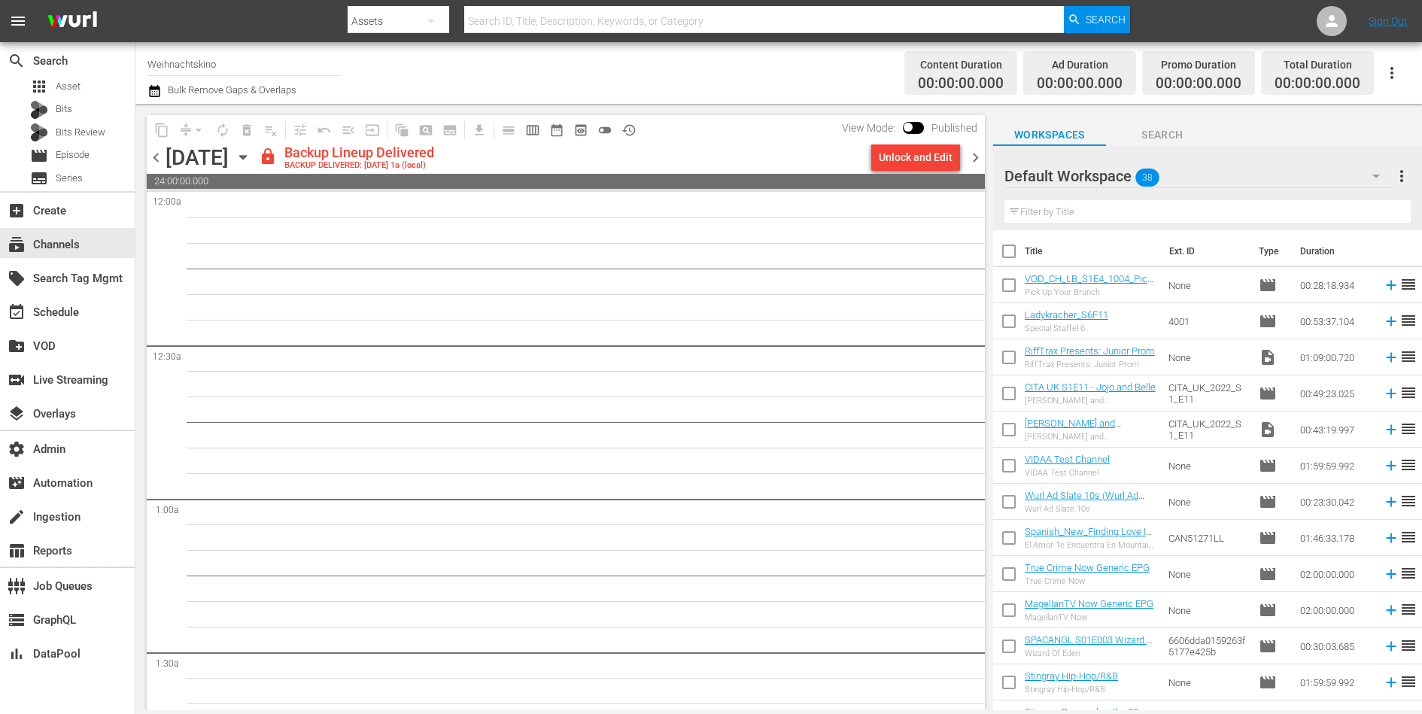
click at [586, 128] on span "preview_outlined" at bounding box center [580, 130] width 15 height 15
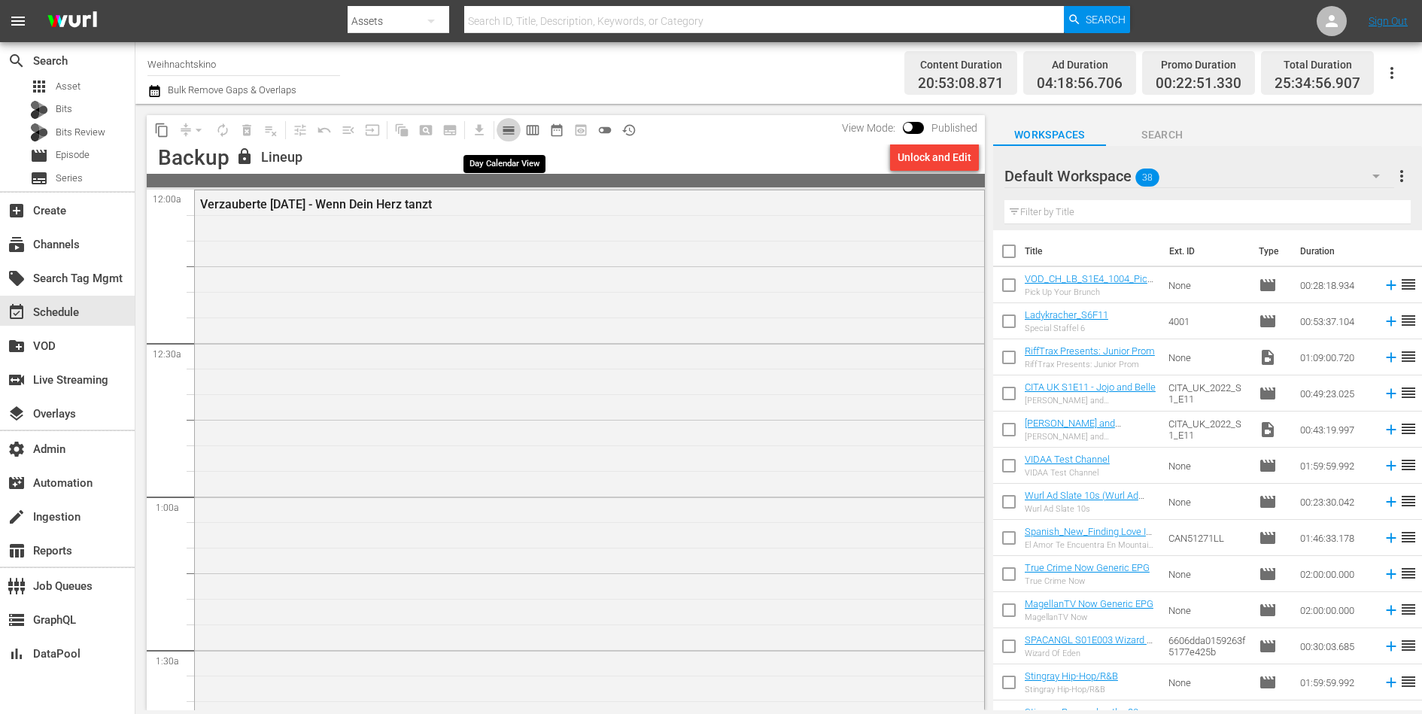
click at [514, 129] on span "calendar_view_day_outlined" at bounding box center [508, 130] width 15 height 15
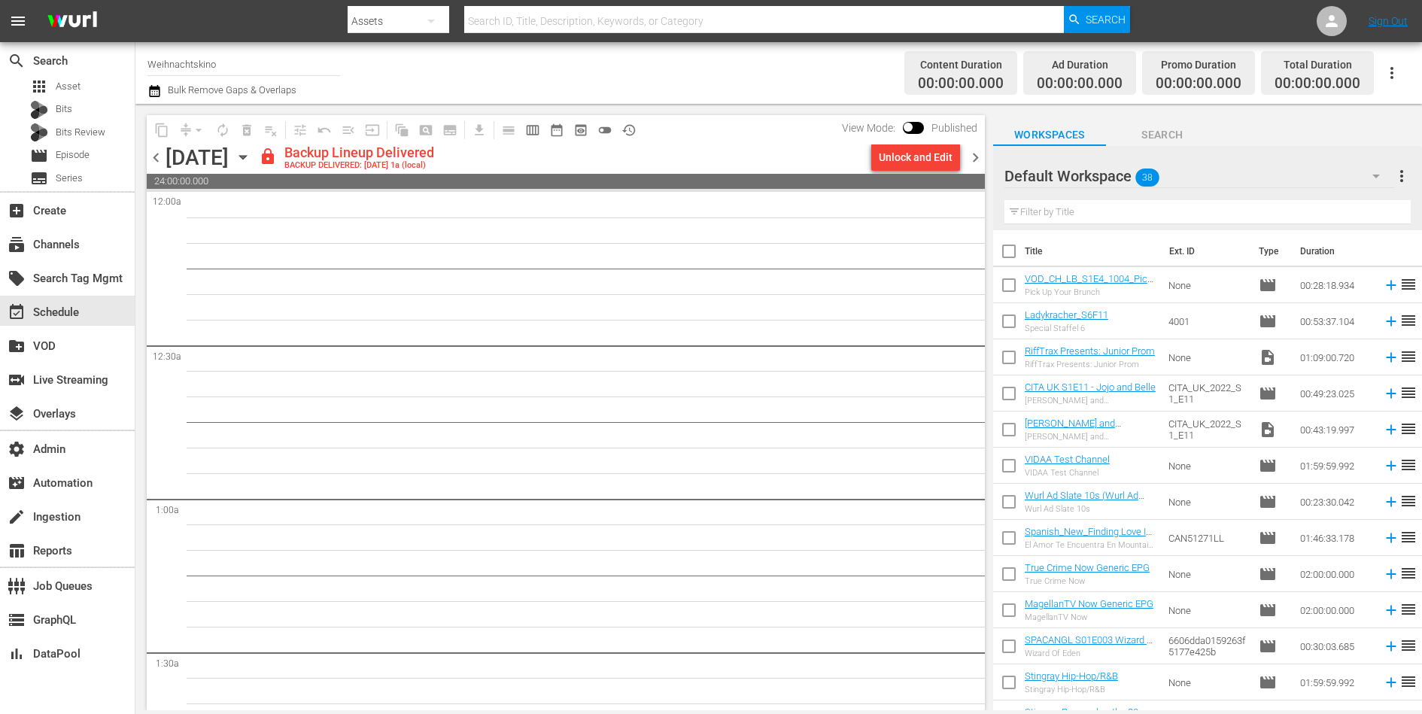
click at [973, 155] on span "chevron_right" at bounding box center [975, 157] width 19 height 19
